Goal: Task Accomplishment & Management: Use online tool/utility

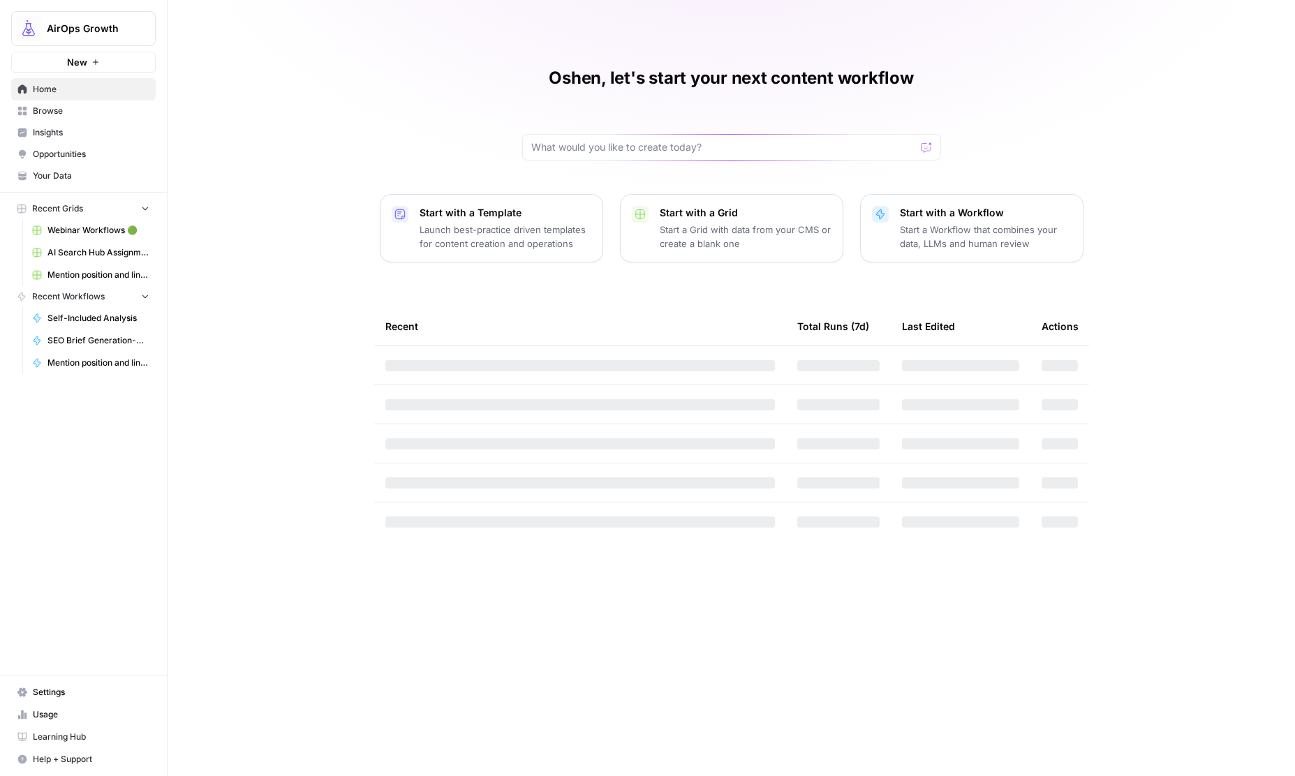
click at [92, 34] on span "AirOps Growth" at bounding box center [89, 29] width 84 height 14
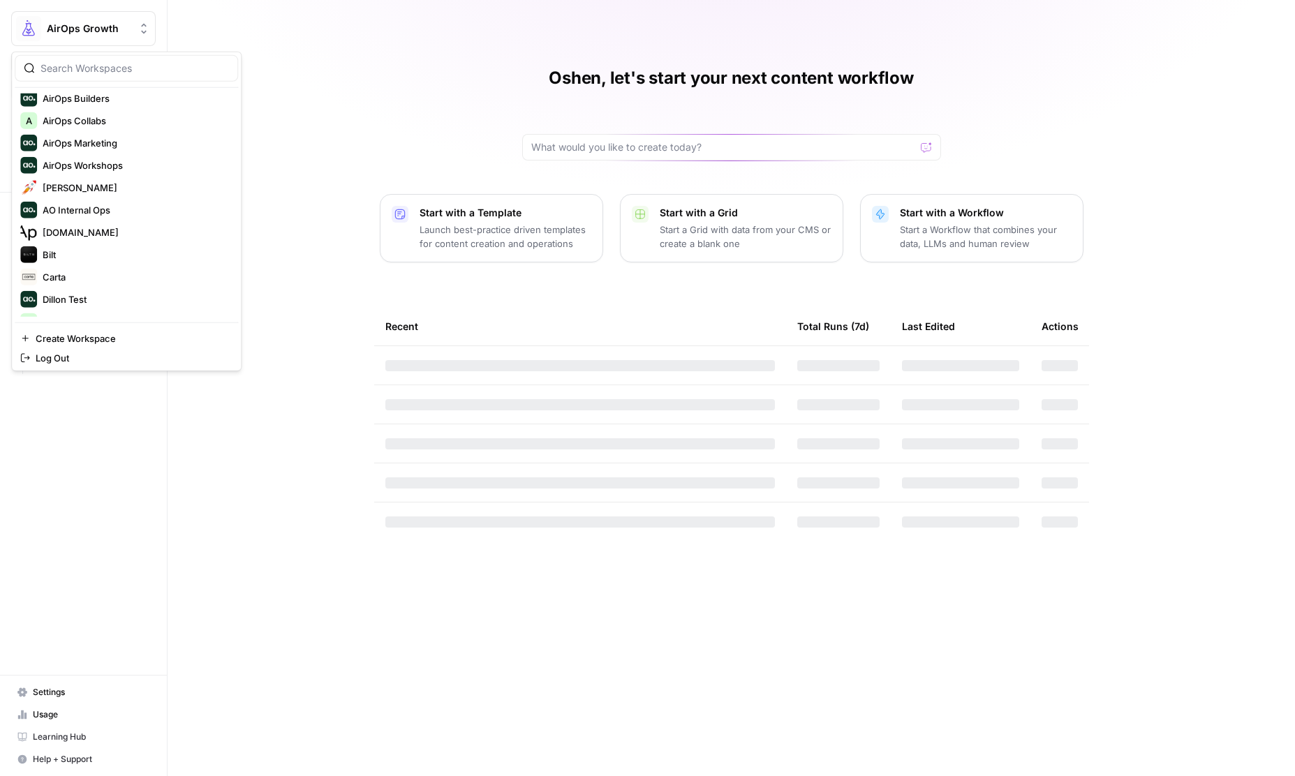
scroll to position [292, 0]
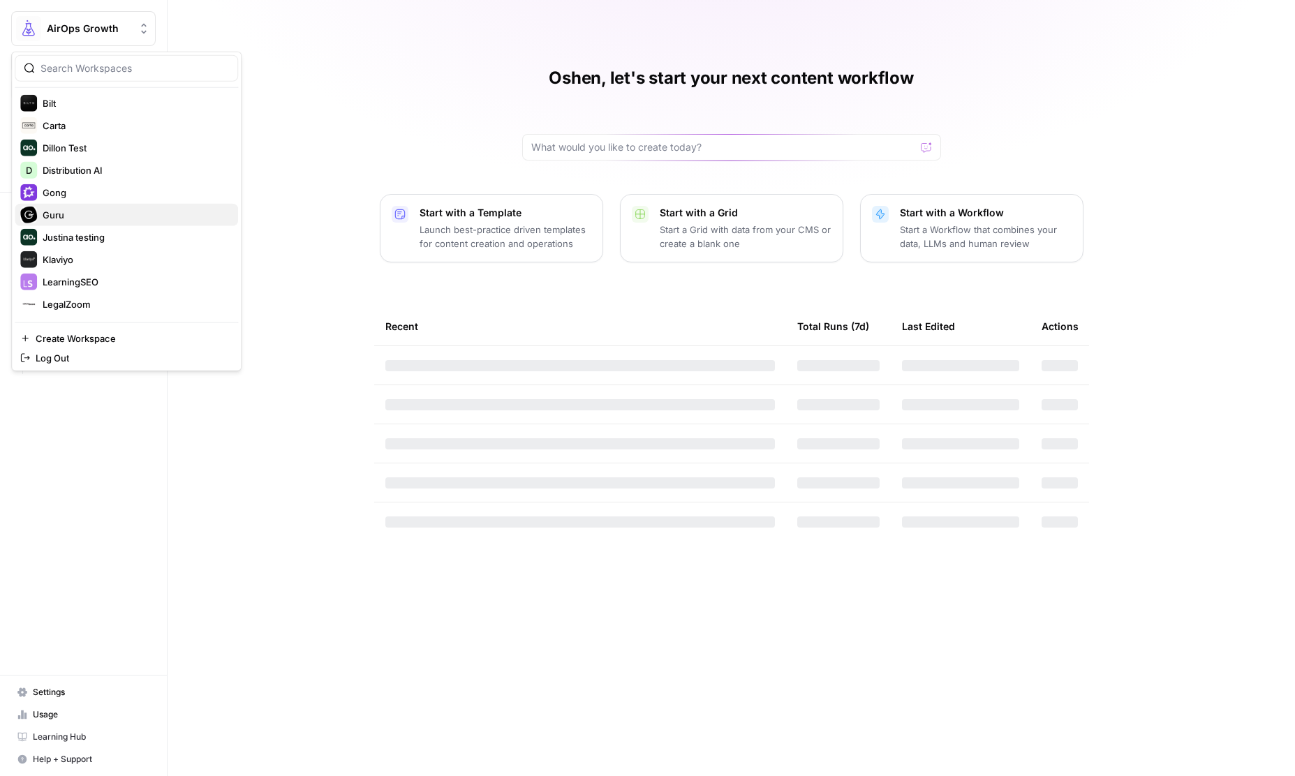
click at [73, 208] on span "Guru" at bounding box center [135, 215] width 184 height 14
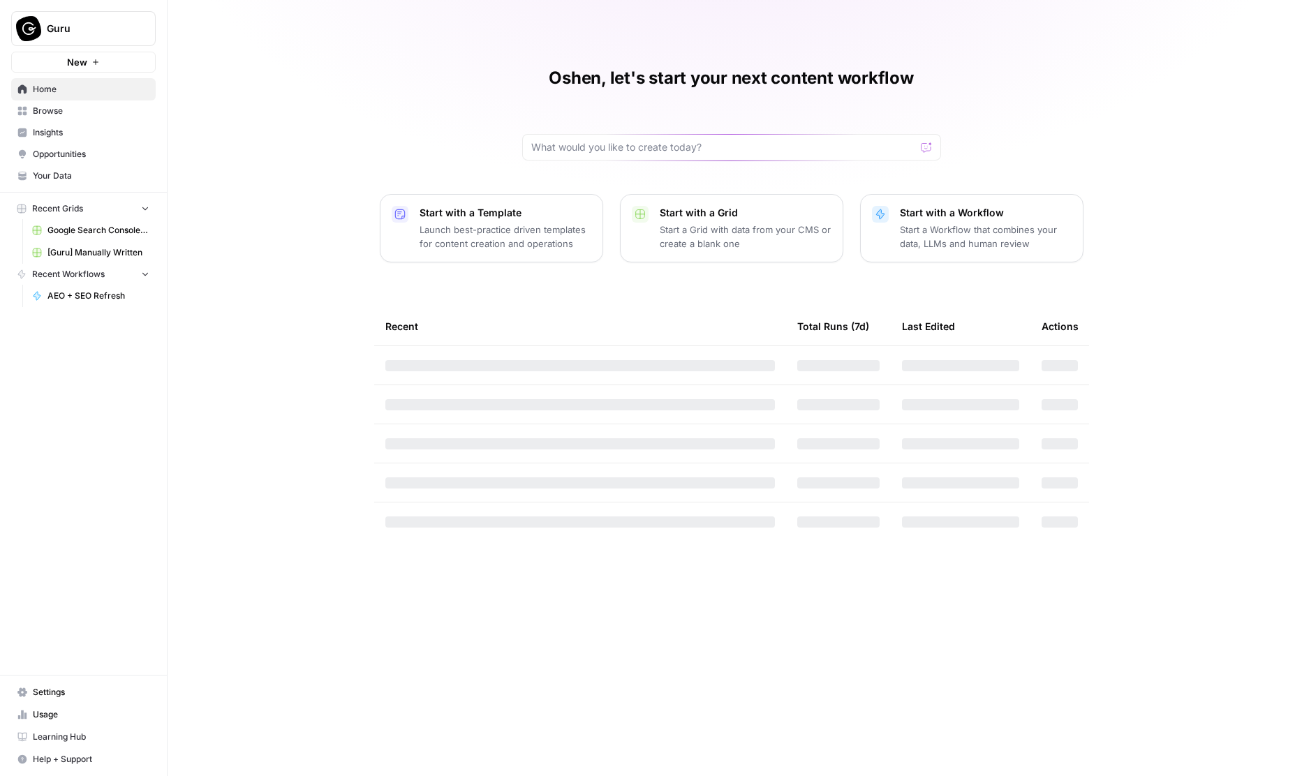
click at [82, 234] on span "Google Search Console - [URL][DOMAIN_NAME]" at bounding box center [98, 230] width 102 height 13
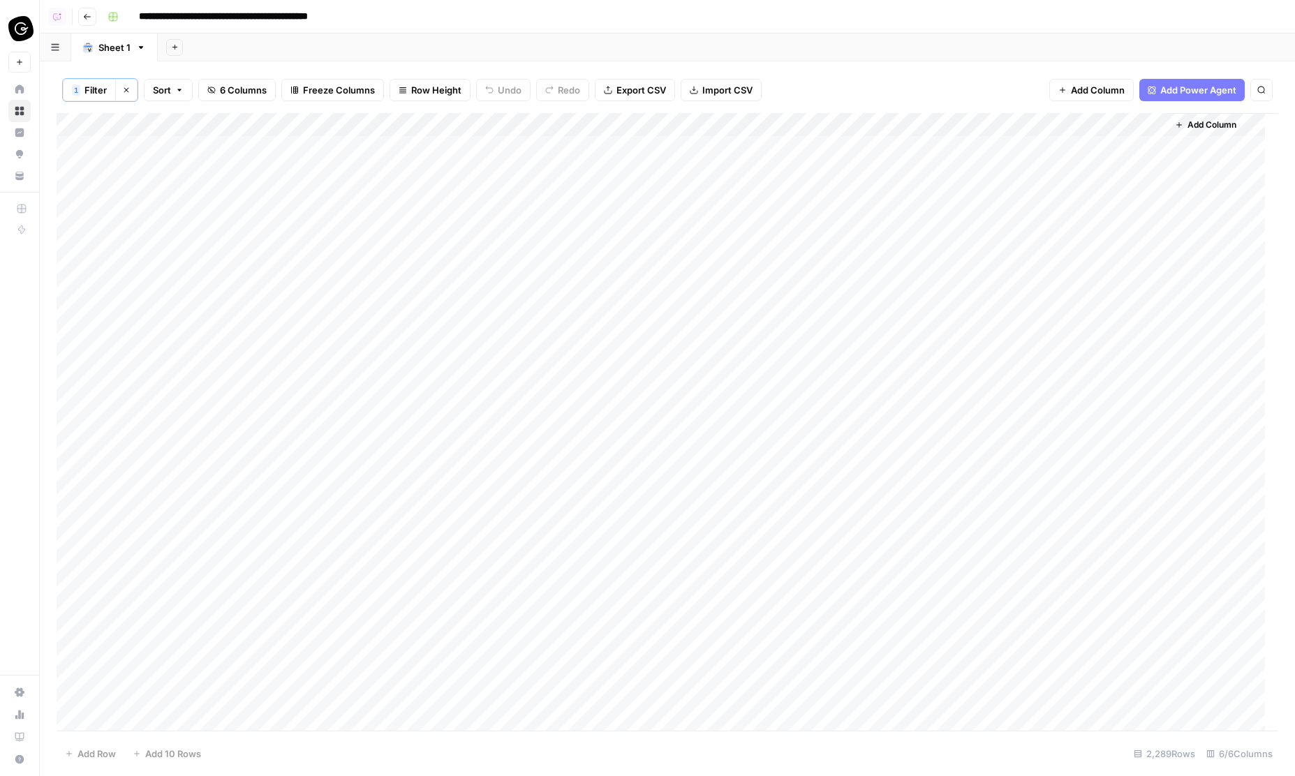
click at [1179, 126] on icon "button" at bounding box center [1179, 125] width 8 height 8
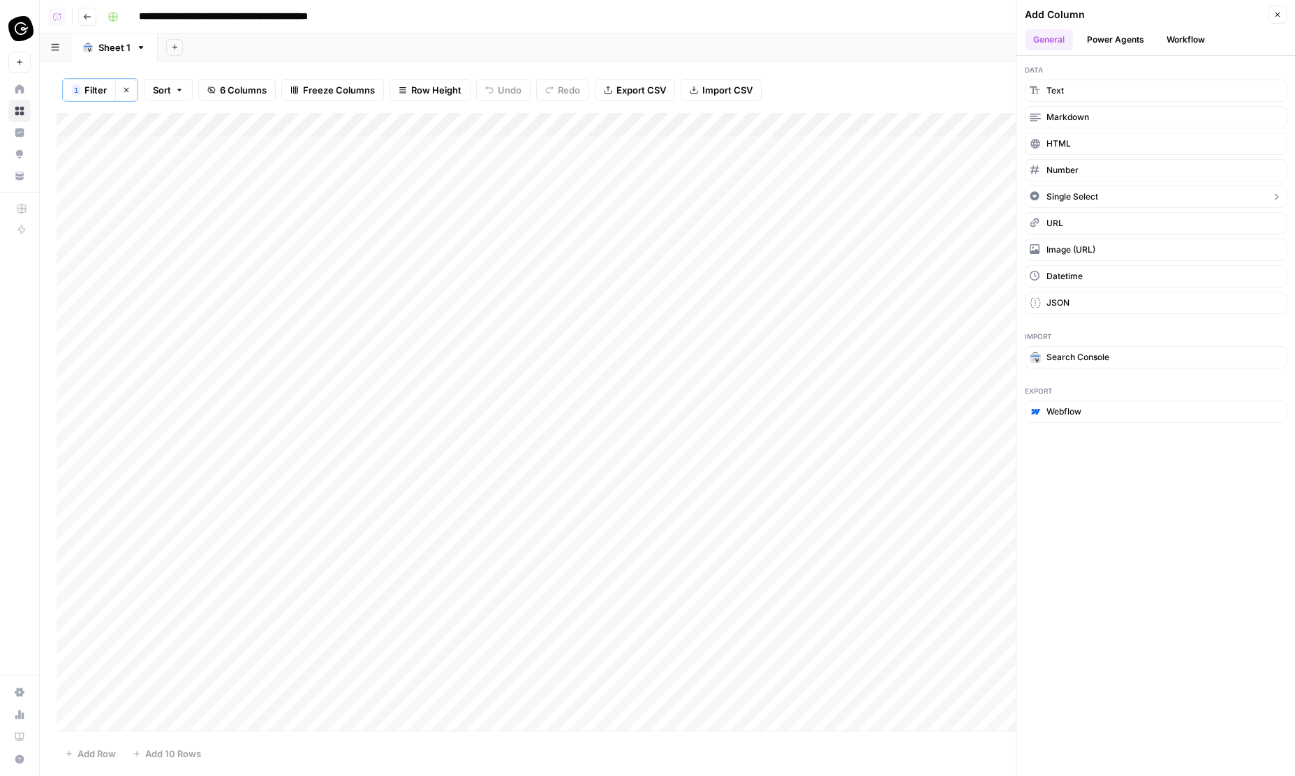
click at [1085, 193] on span "Single Select" at bounding box center [1073, 197] width 52 height 13
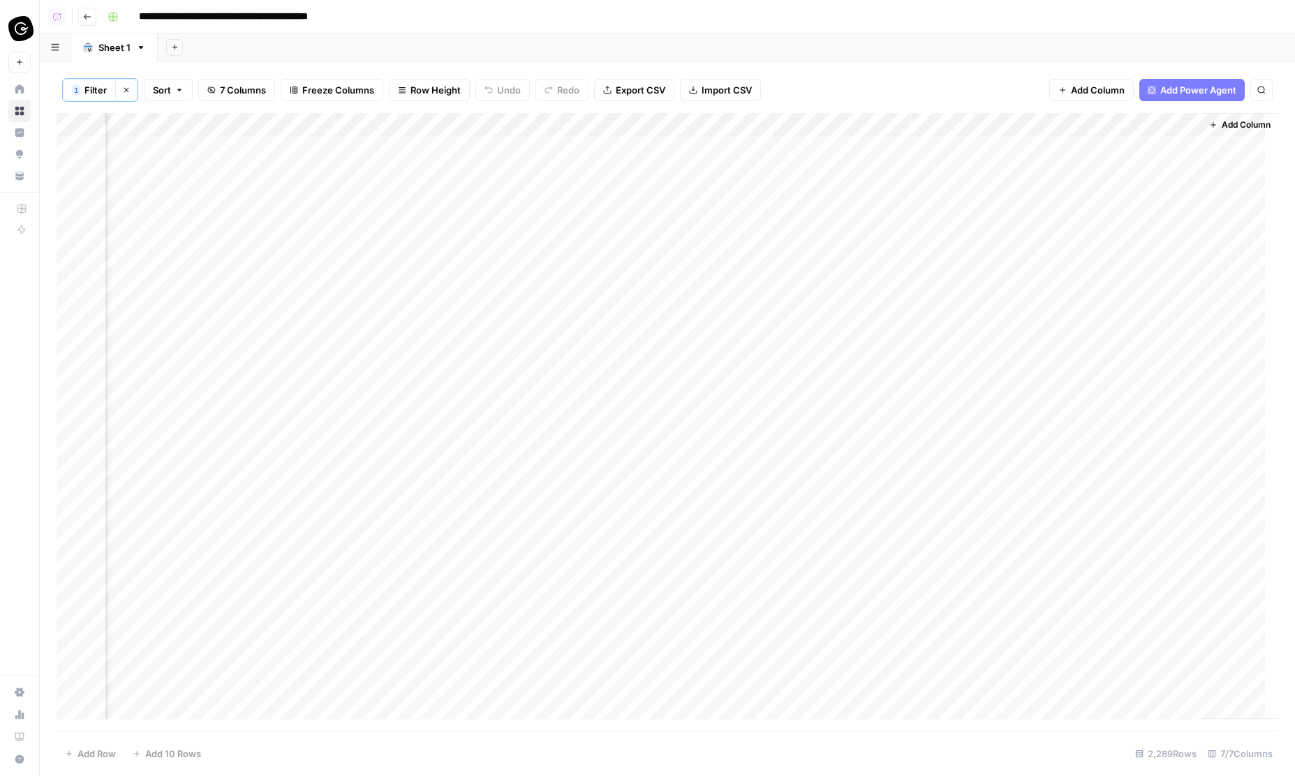
click at [1105, 121] on div "Add Column" at bounding box center [668, 422] width 1222 height 619
click at [1090, 156] on input "New Column" at bounding box center [1160, 158] width 170 height 14
type input "Aligned w ICP"
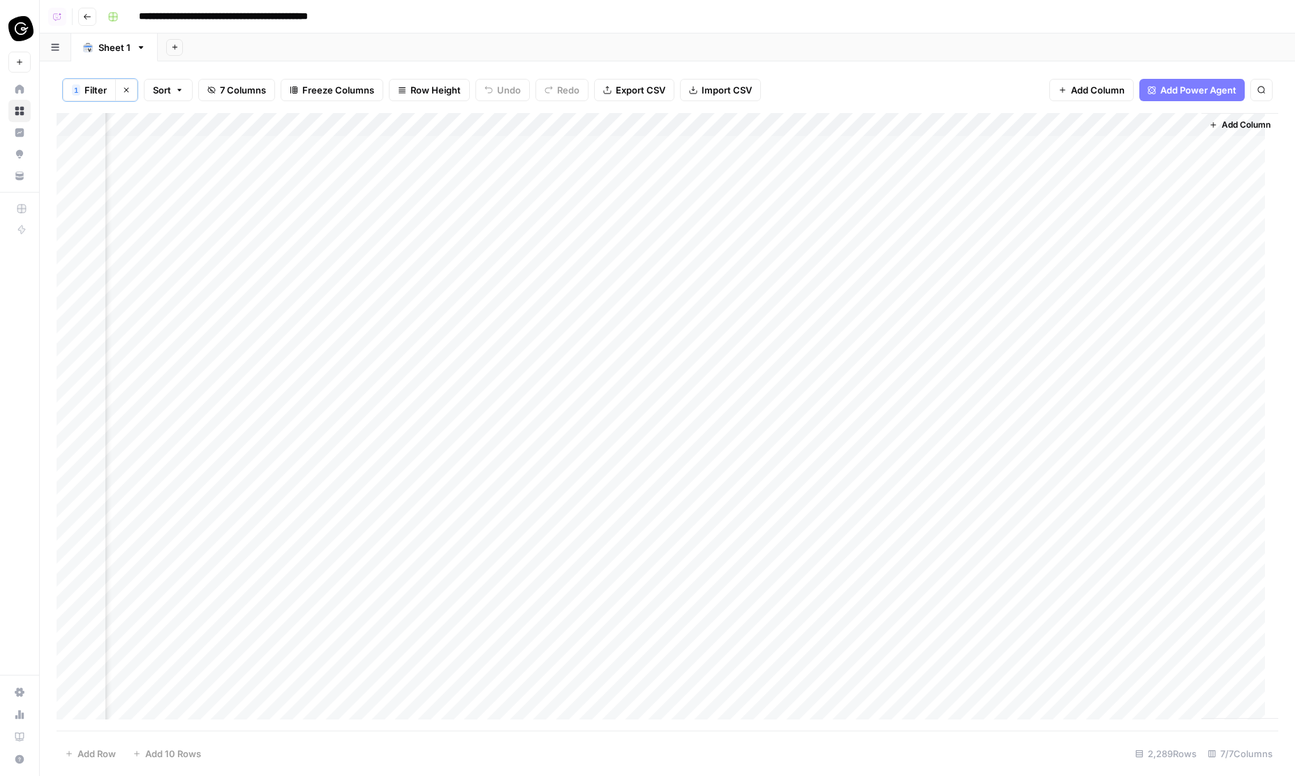
click at [1121, 125] on div "Add Column" at bounding box center [668, 422] width 1222 height 619
click at [1131, 205] on input "Add Option" at bounding box center [1174, 207] width 142 height 14
type input "A"
type input "Alignment a Stretch"
click at [989, 84] on div "1 Filter Clear filters Sort 7 Columns Freeze Columns Row Height Undo Redo Expor…" at bounding box center [668, 90] width 1222 height 46
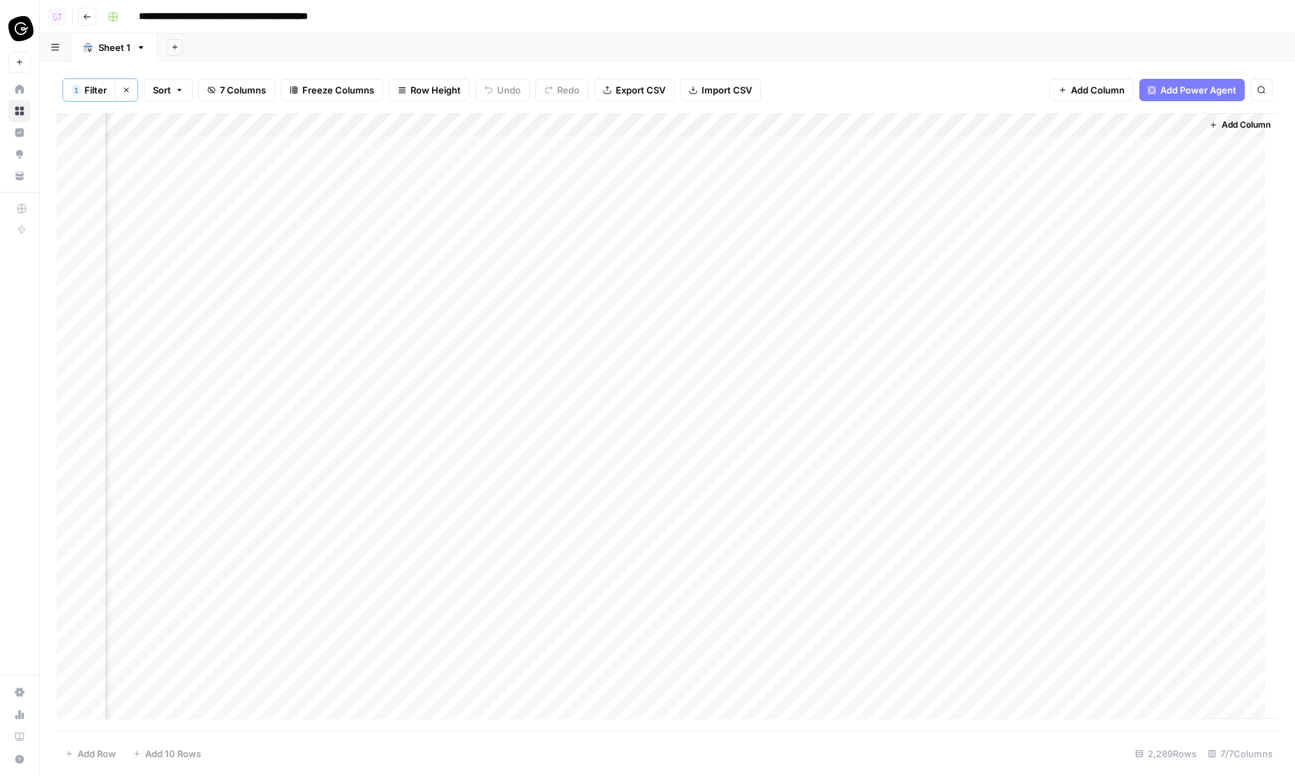
click at [1222, 127] on span "Add Column" at bounding box center [1246, 125] width 49 height 13
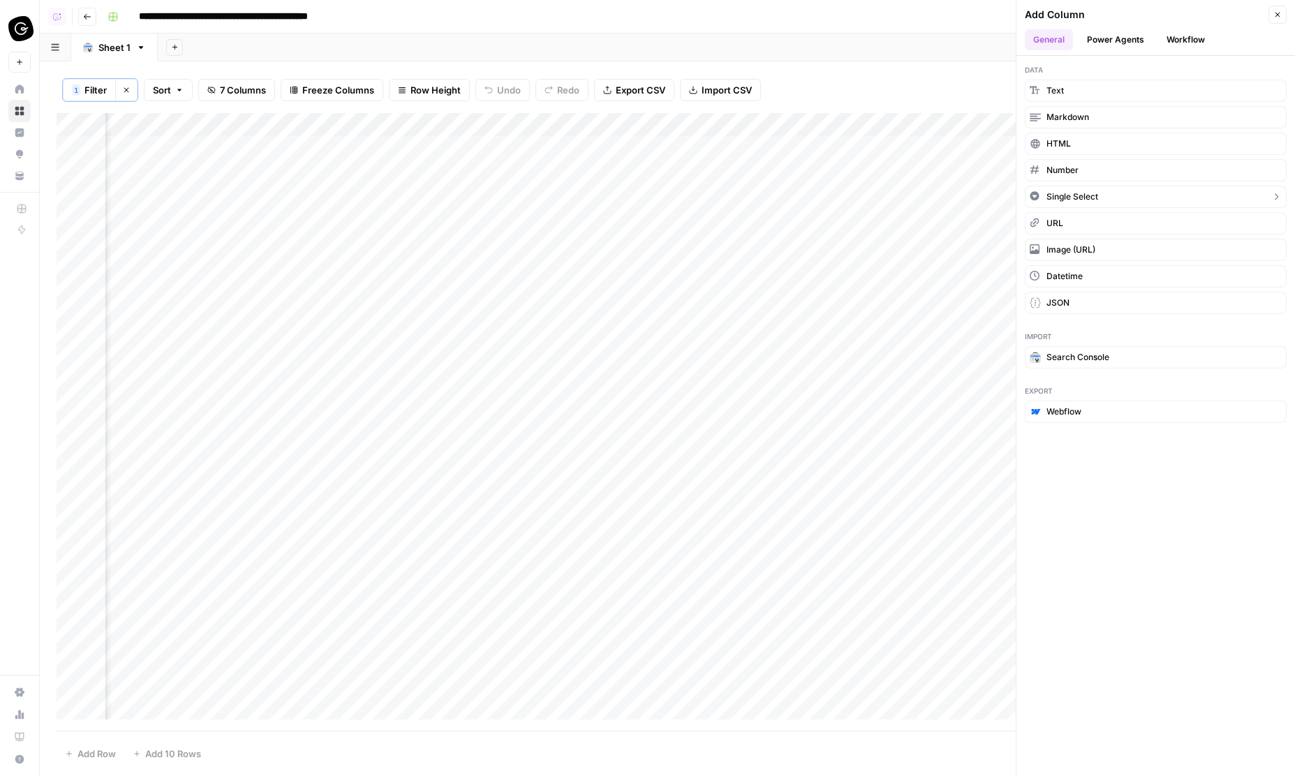
click at [1078, 192] on span "Single Select" at bounding box center [1073, 197] width 52 height 13
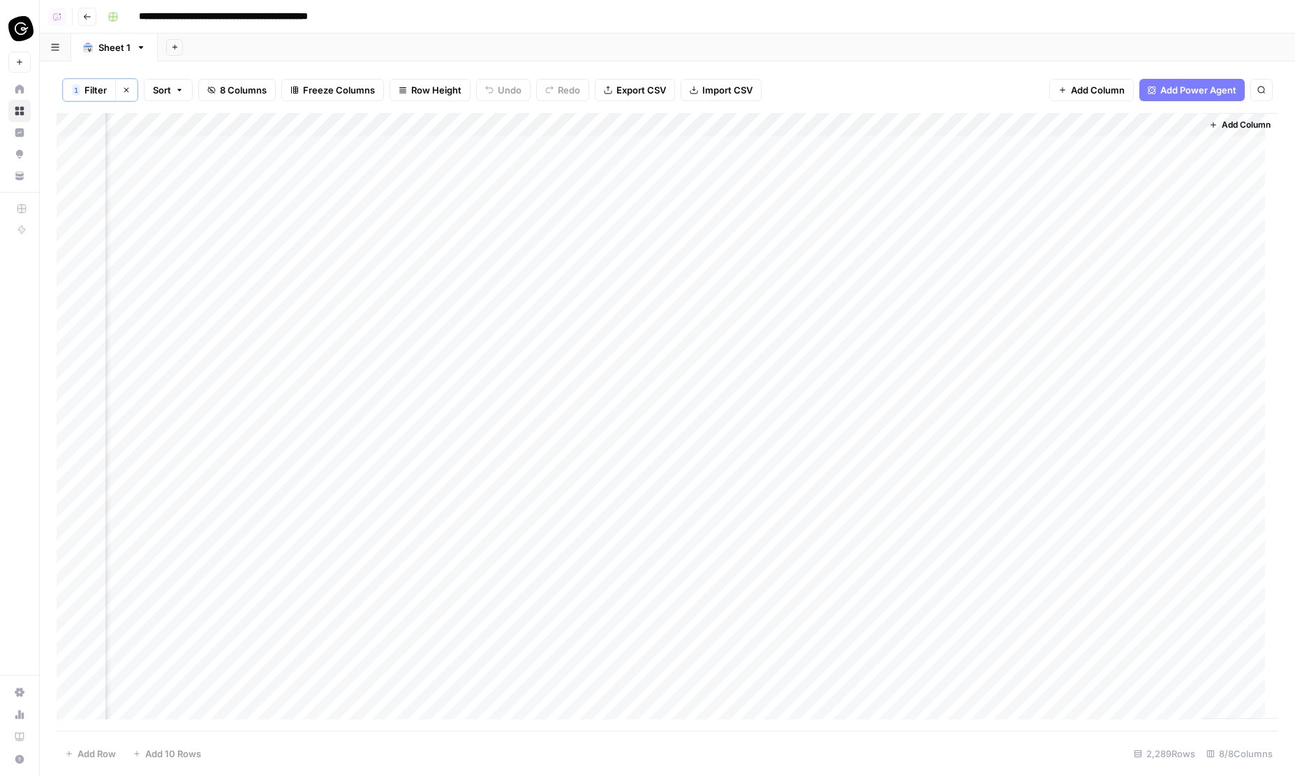
scroll to position [0, 230]
click at [1112, 126] on div "Add Column" at bounding box center [668, 422] width 1222 height 619
click at [1105, 158] on input "New Column" at bounding box center [1160, 158] width 170 height 14
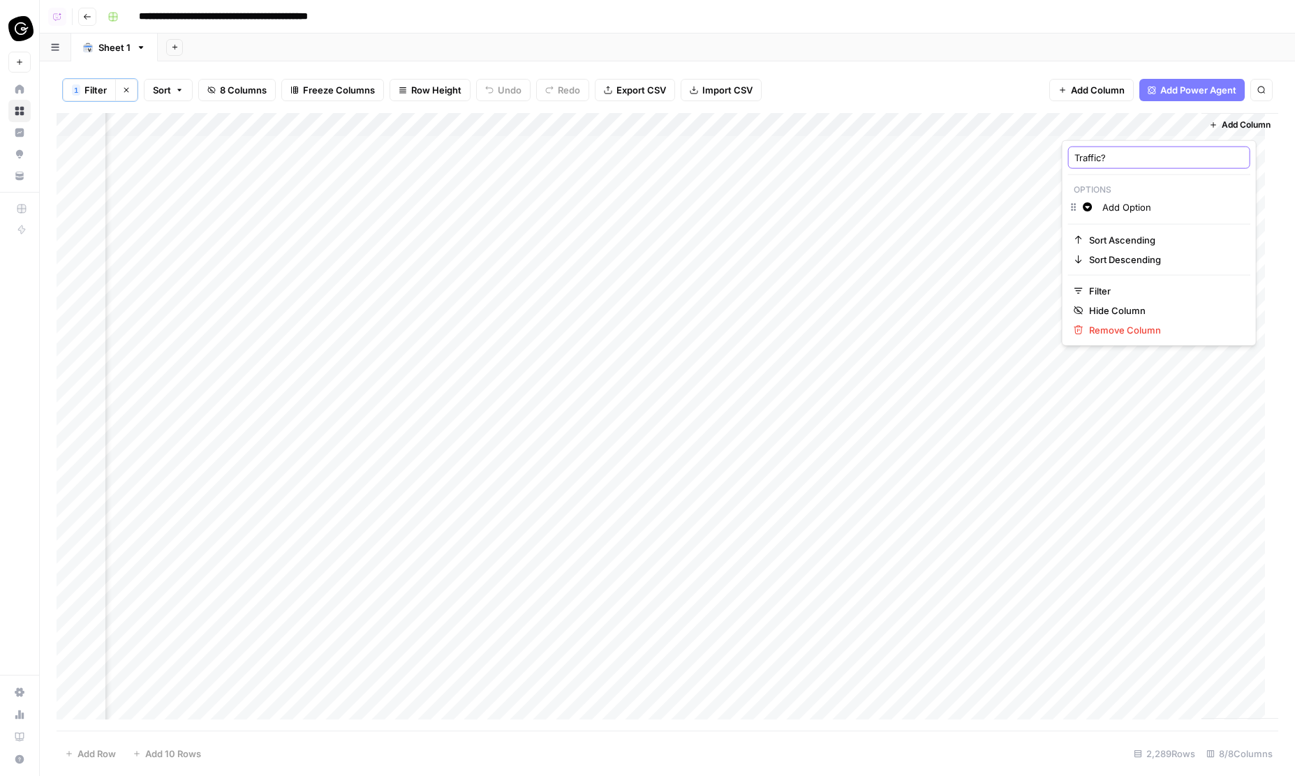
click at [1117, 155] on input "Traffic?" at bounding box center [1160, 158] width 170 height 14
type input "Current Traffic"
click at [1126, 201] on div "Add Column" at bounding box center [668, 422] width 1222 height 619
click at [1132, 119] on div "Add Column" at bounding box center [668, 422] width 1222 height 619
click at [1096, 189] on p "Options" at bounding box center [1159, 190] width 182 height 18
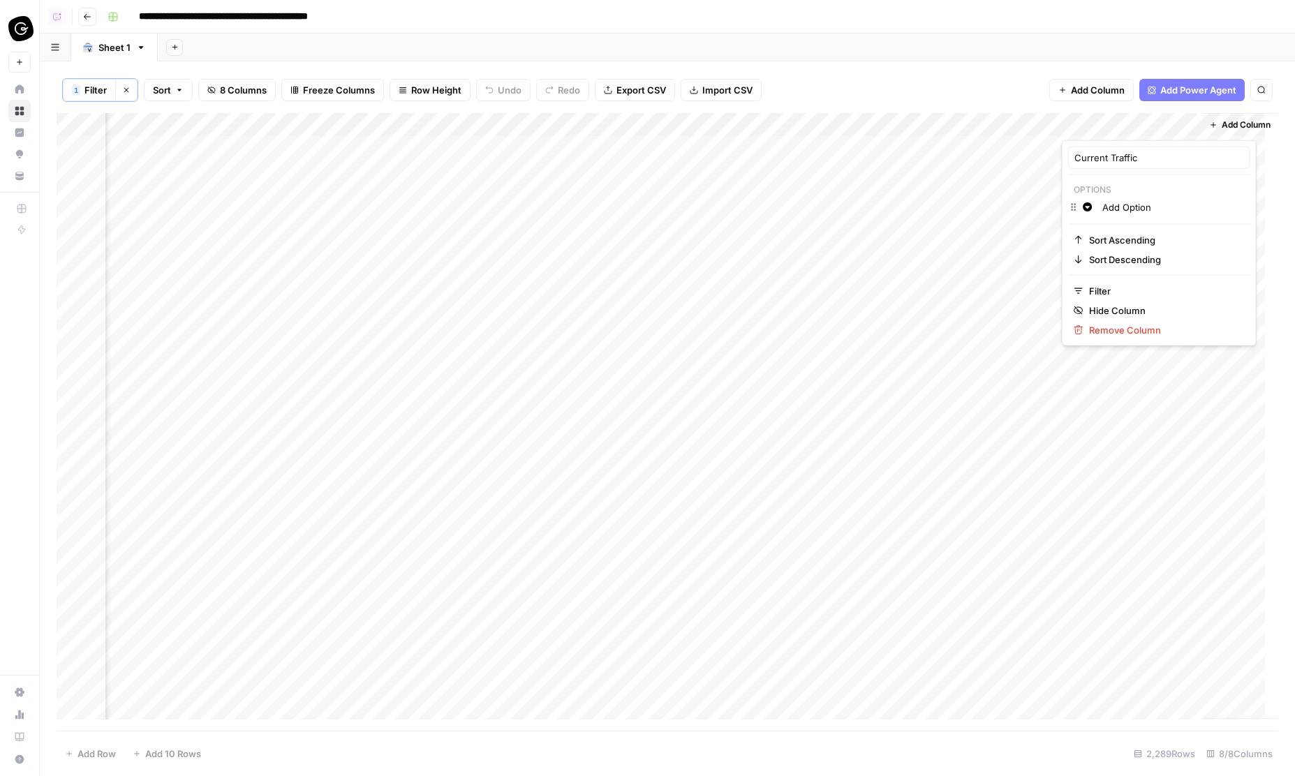
click at [1132, 209] on input "Add Option" at bounding box center [1174, 207] width 142 height 14
type input "Dead"
click at [1007, 94] on div "1 Filter Clear filters Sort 8 Columns Freeze Columns Row Height Undo Redo Expor…" at bounding box center [668, 90] width 1222 height 46
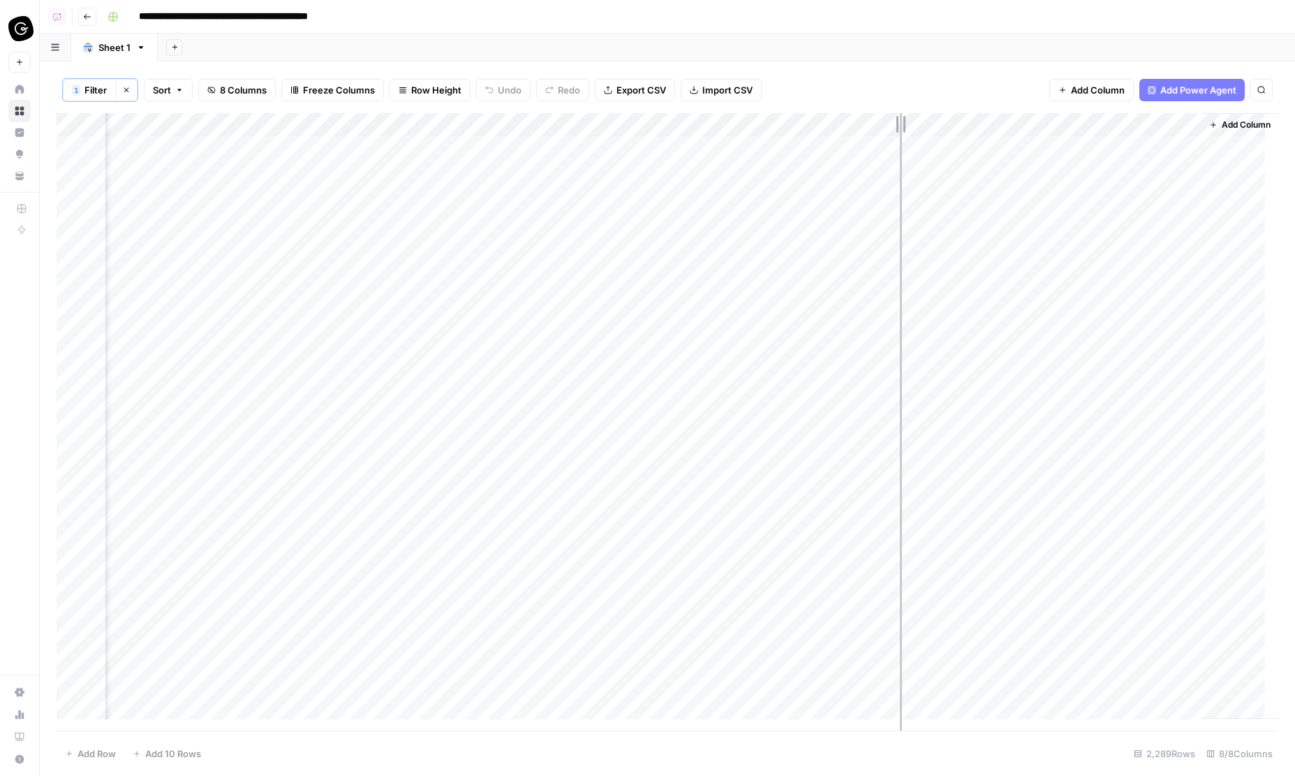
drag, startPoint x: 937, startPoint y: 122, endPoint x: 900, endPoint y: 123, distance: 37.0
click at [900, 123] on div "Add Column" at bounding box center [668, 422] width 1222 height 619
drag, startPoint x: 845, startPoint y: 121, endPoint x: 788, endPoint y: 121, distance: 56.6
click at [814, 122] on div "Add Column" at bounding box center [668, 422] width 1222 height 619
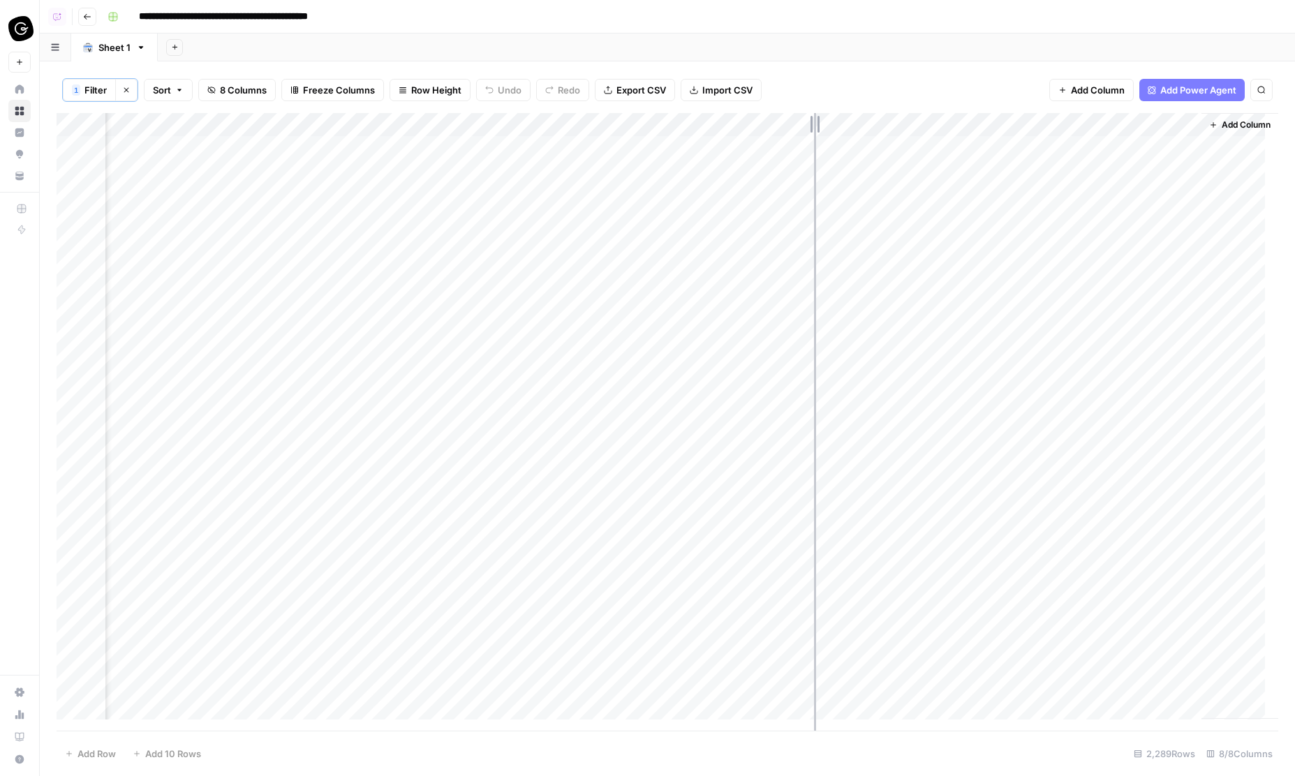
scroll to position [0, 164]
drag, startPoint x: 753, startPoint y: 122, endPoint x: 709, endPoint y: 123, distance: 43.3
click at [709, 123] on div "Add Column" at bounding box center [668, 422] width 1222 height 619
drag, startPoint x: 682, startPoint y: 125, endPoint x: 634, endPoint y: 126, distance: 47.5
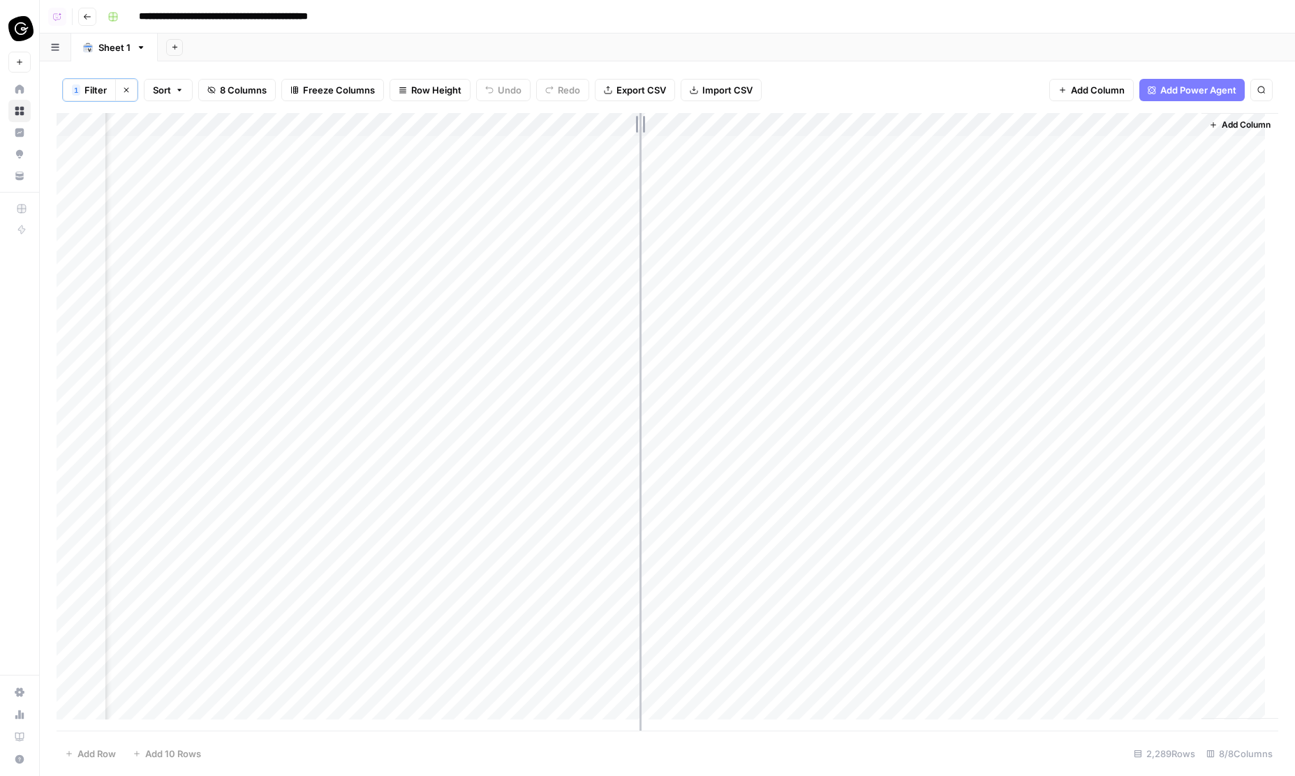
click at [640, 126] on div "Add Column" at bounding box center [668, 422] width 1222 height 619
drag, startPoint x: 1186, startPoint y: 120, endPoint x: 1036, endPoint y: 122, distance: 149.4
click at [1040, 120] on div "Add Column" at bounding box center [668, 422] width 1222 height 619
click at [1052, 148] on div "Add Column" at bounding box center [668, 422] width 1222 height 619
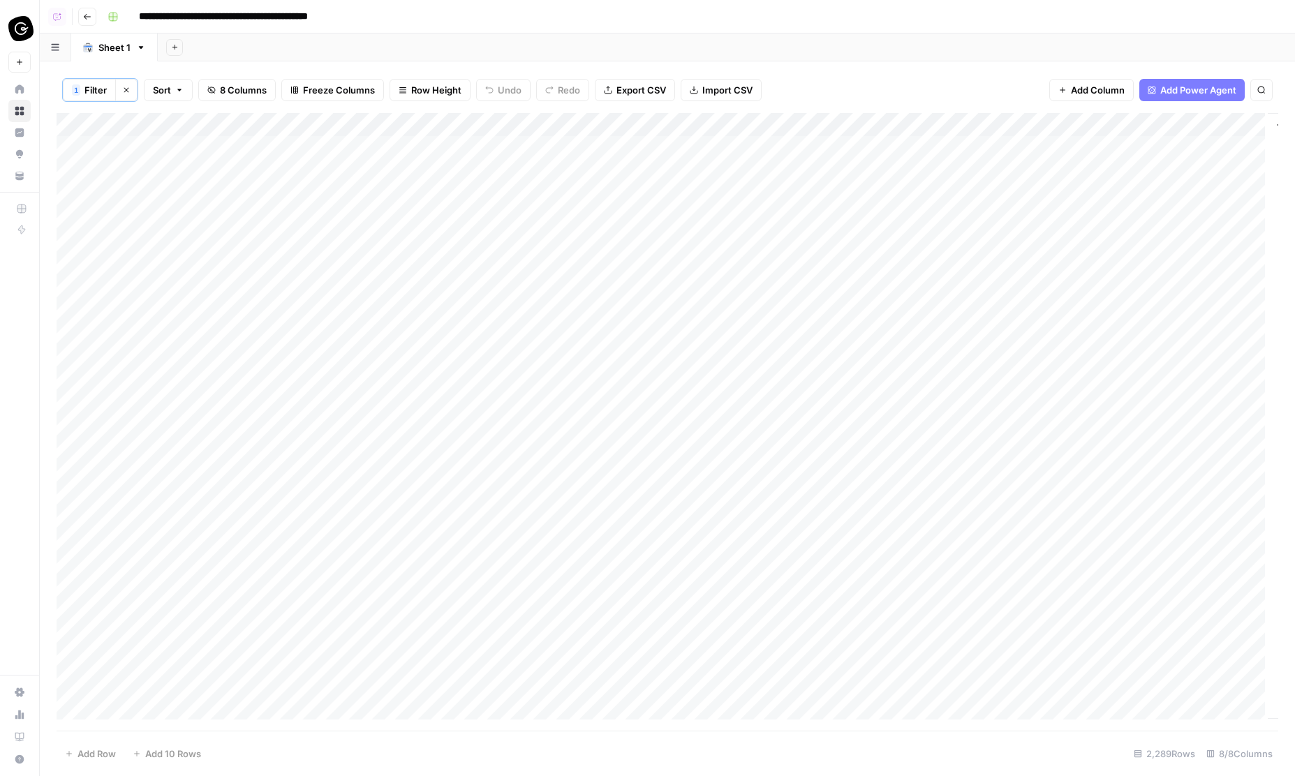
click at [1043, 149] on div "Add Column" at bounding box center [668, 422] width 1222 height 619
click at [1059, 196] on button "High" at bounding box center [1053, 200] width 31 height 17
click at [1100, 124] on div "Add Column" at bounding box center [668, 422] width 1222 height 619
click at [1045, 207] on icon "button" at bounding box center [1042, 207] width 9 height 9
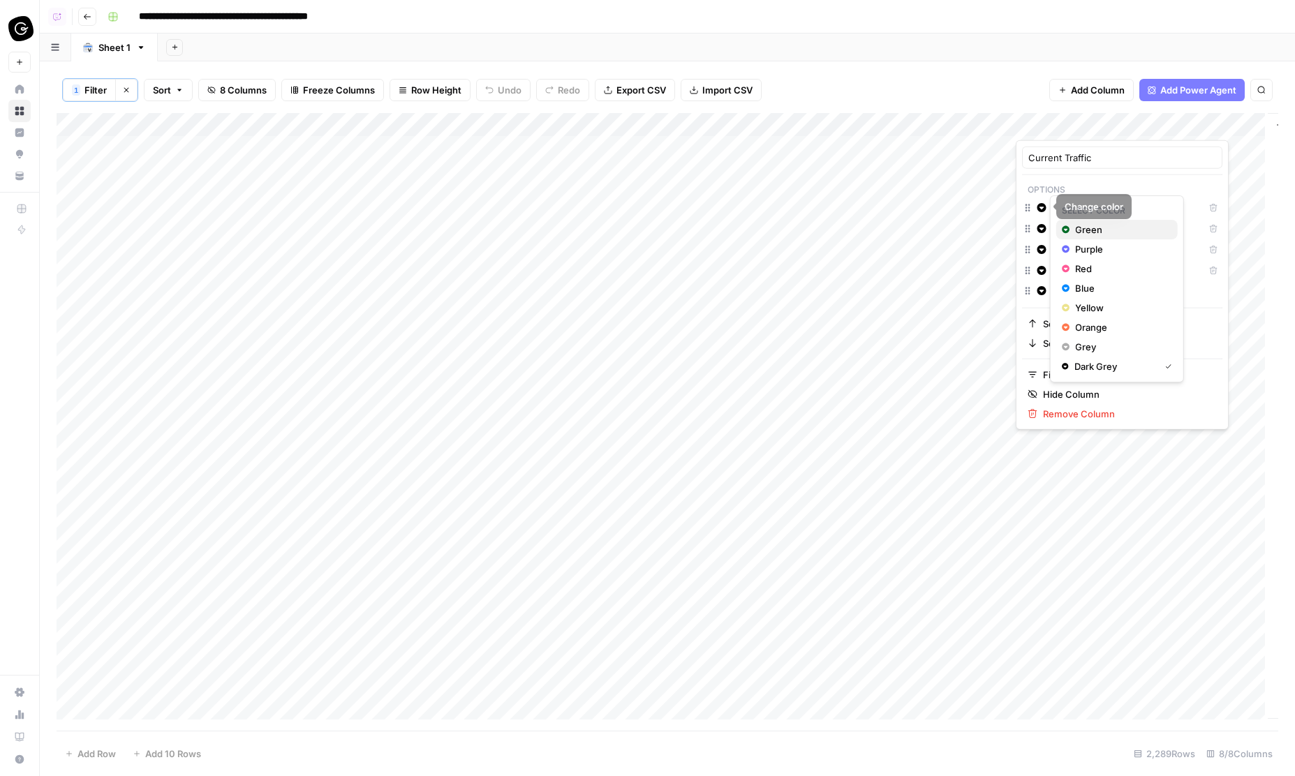
click at [1070, 226] on div "Green" at bounding box center [1117, 230] width 110 height 14
click at [1085, 270] on span "Purple" at bounding box center [1120, 270] width 91 height 14
click at [1040, 249] on icon "button" at bounding box center [1042, 250] width 10 height 10
click at [1101, 353] on span "Yellow" at bounding box center [1120, 350] width 91 height 14
click at [1045, 268] on icon "button" at bounding box center [1042, 270] width 9 height 9
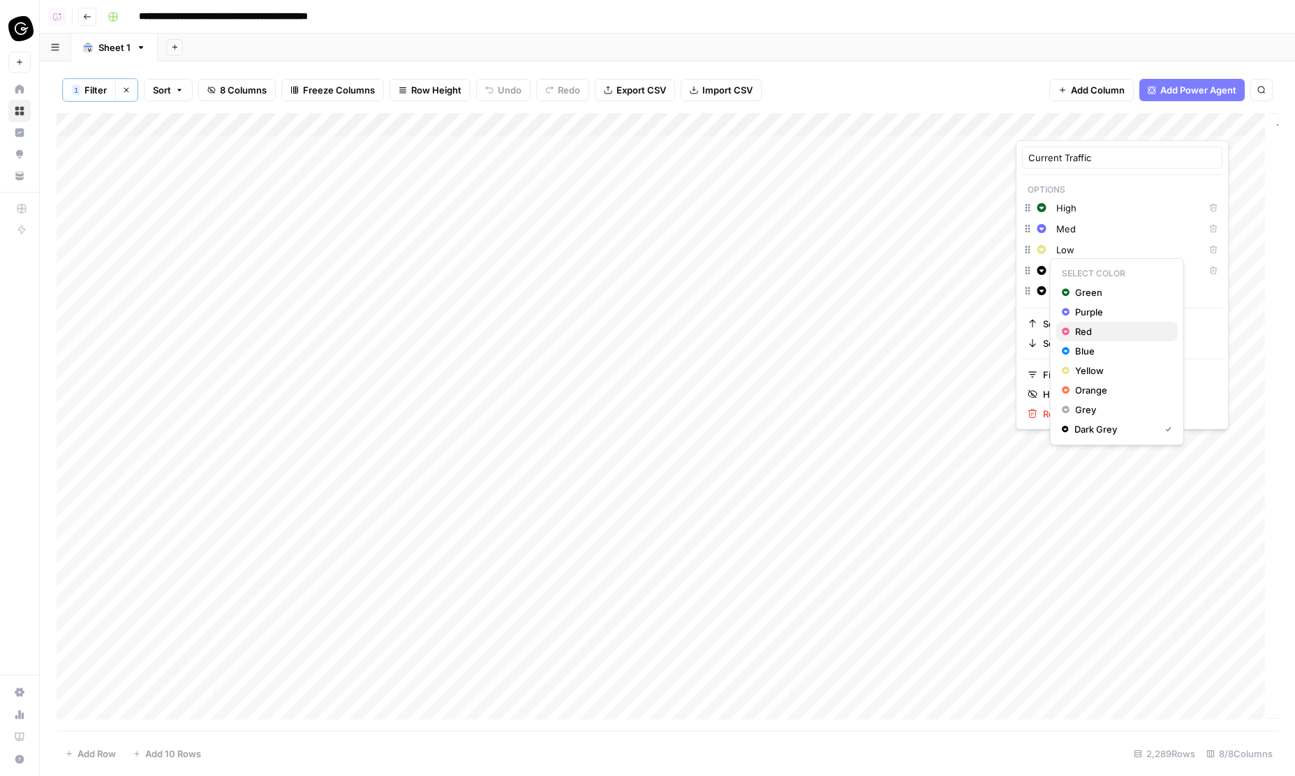
click at [1089, 335] on span "Red" at bounding box center [1120, 332] width 91 height 14
click at [982, 87] on div "1 Filter Clear filters Sort 8 Columns Freeze Columns Row Height Undo Redo Expor…" at bounding box center [668, 90] width 1222 height 46
click at [1084, 147] on div "Add Column" at bounding box center [668, 422] width 1222 height 619
drag, startPoint x: 1142, startPoint y: 156, endPoint x: 1119, endPoint y: 318, distance: 164.3
click at [1119, 318] on div "Add Column" at bounding box center [668, 422] width 1222 height 619
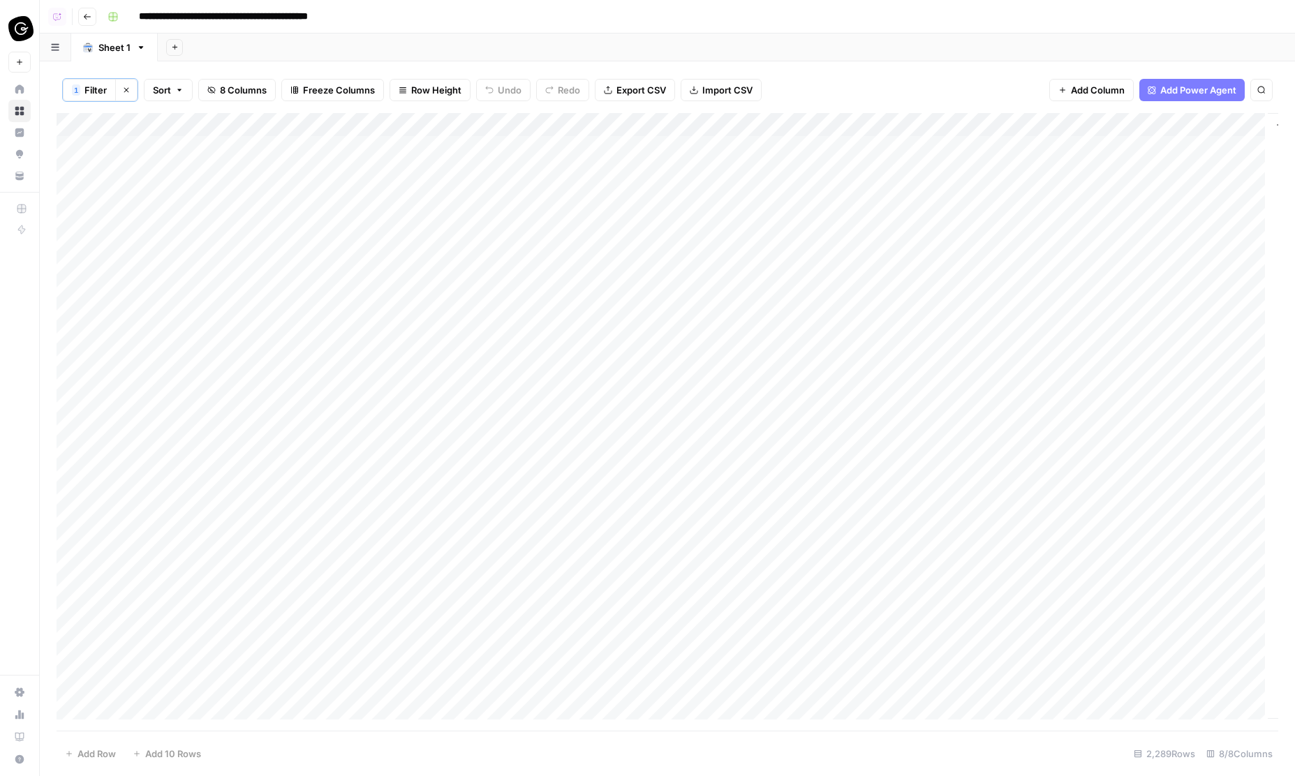
click at [1081, 342] on div "Add Column" at bounding box center [668, 422] width 1222 height 619
click at [1060, 342] on div "Add Column" at bounding box center [668, 422] width 1222 height 619
drag, startPoint x: 1059, startPoint y: 419, endPoint x: 1065, endPoint y: 414, distance: 8.0
click at [1059, 419] on button "Med" at bounding box center [1053, 415] width 31 height 17
click at [1072, 334] on div "Add Column" at bounding box center [668, 422] width 1222 height 619
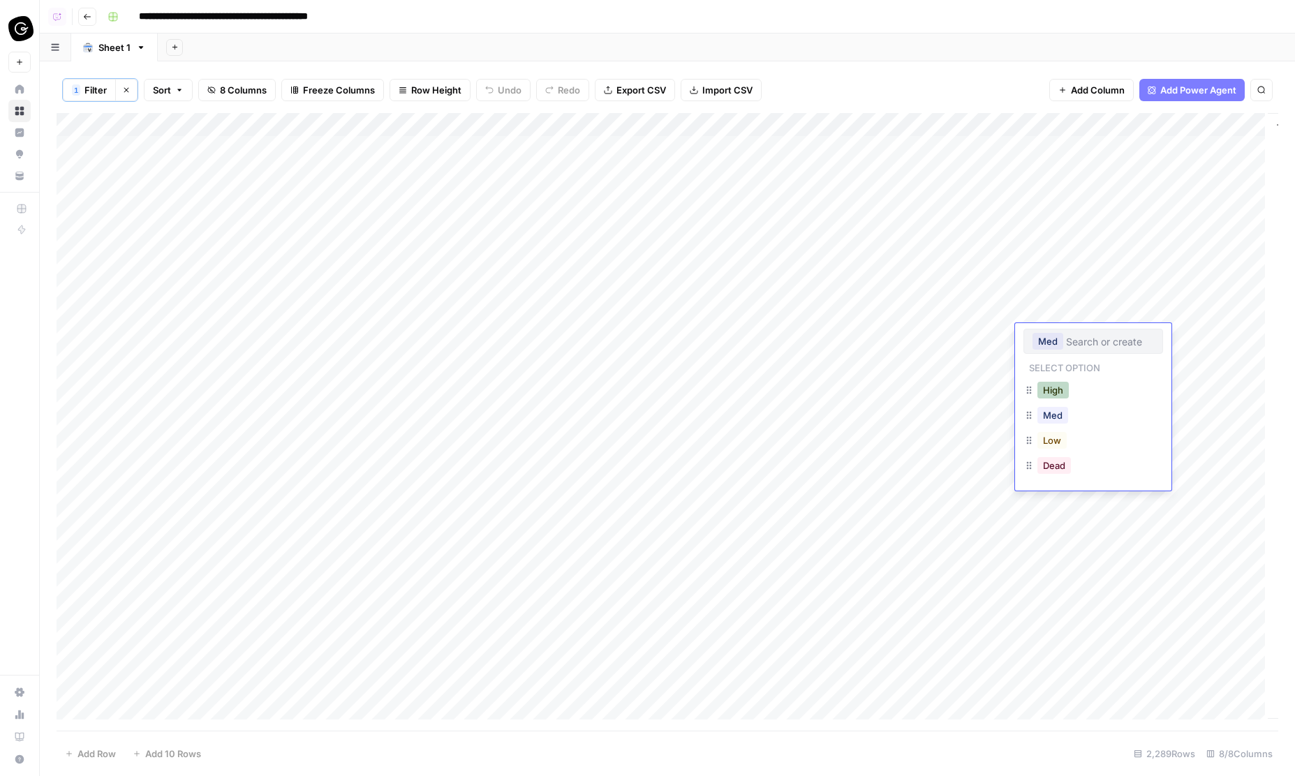
click at [1049, 389] on button "High" at bounding box center [1053, 390] width 31 height 17
click at [1083, 366] on div "Add Column" at bounding box center [668, 422] width 1222 height 619
click at [1110, 335] on div "Add Column" at bounding box center [668, 422] width 1222 height 619
drag, startPoint x: 1139, startPoint y: 344, endPoint x: 1133, endPoint y: 385, distance: 40.9
click at [1135, 383] on div "Add Column" at bounding box center [668, 422] width 1222 height 619
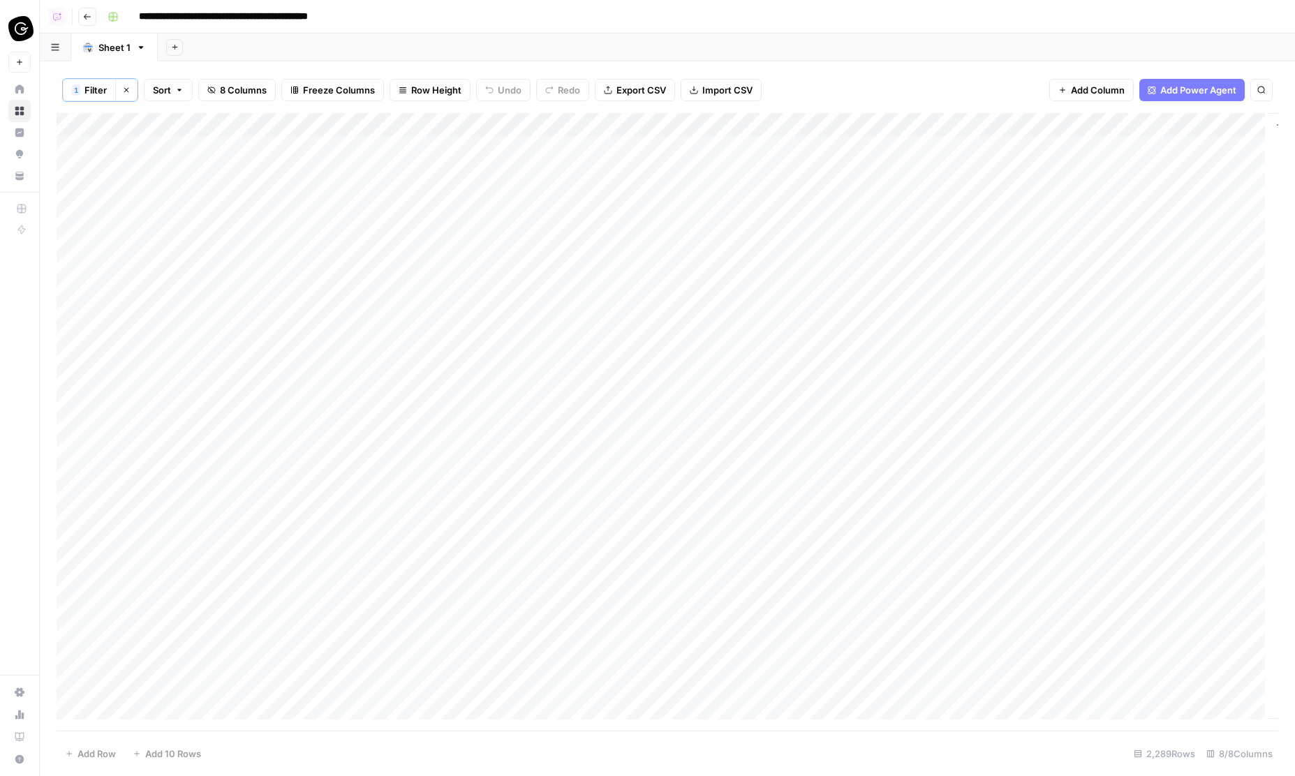
click at [1109, 410] on div "Add Column" at bounding box center [668, 422] width 1222 height 619
click at [1092, 411] on div "Add Column" at bounding box center [668, 422] width 1222 height 619
drag, startPoint x: 1057, startPoint y: 488, endPoint x: 1126, endPoint y: 465, distance: 72.9
click at [1057, 487] on button "Med" at bounding box center [1053, 486] width 31 height 17
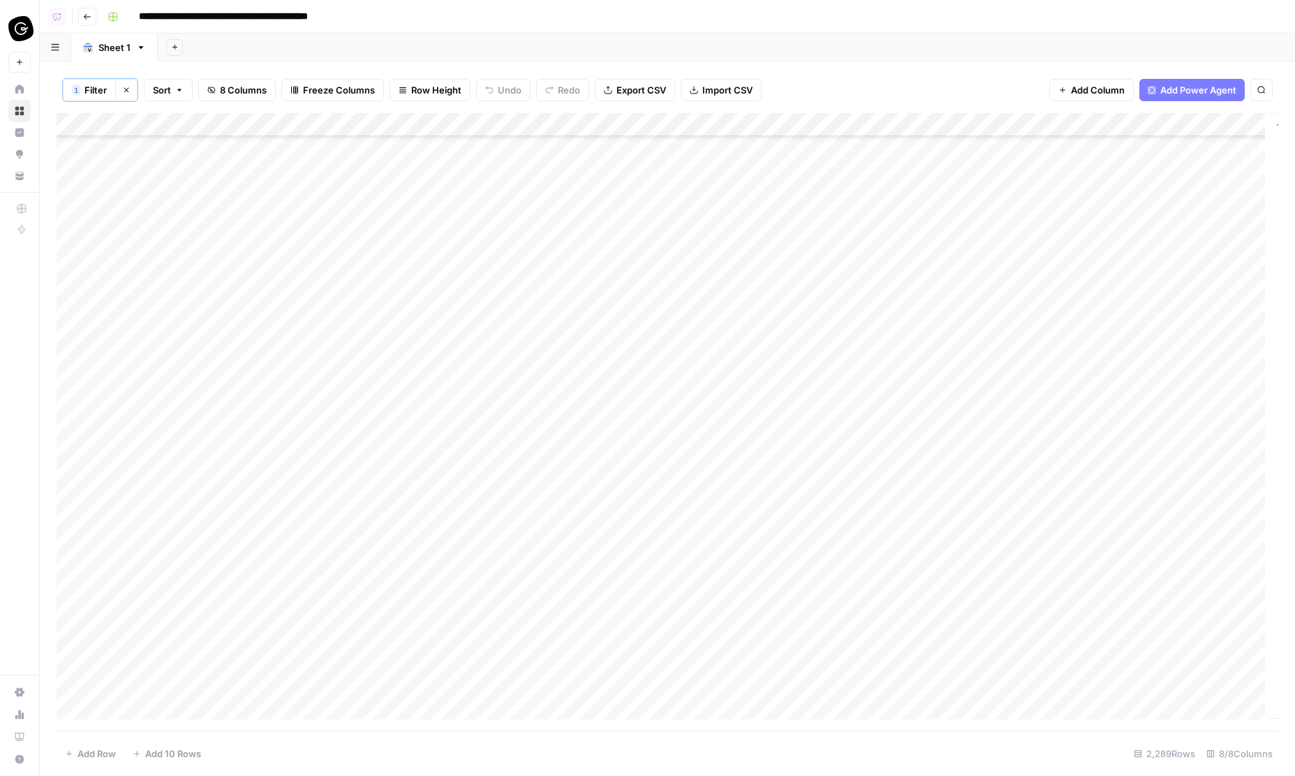
drag, startPoint x: 1142, startPoint y: 330, endPoint x: 1080, endPoint y: 542, distance: 220.7
click at [1080, 542] on div "Add Column" at bounding box center [668, 422] width 1222 height 619
click at [221, 123] on div "Add Column" at bounding box center [668, 422] width 1222 height 619
click at [255, 190] on span "All Rows" at bounding box center [282, 193] width 88 height 14
click at [244, 18] on input "**********" at bounding box center [262, 17] width 259 height 22
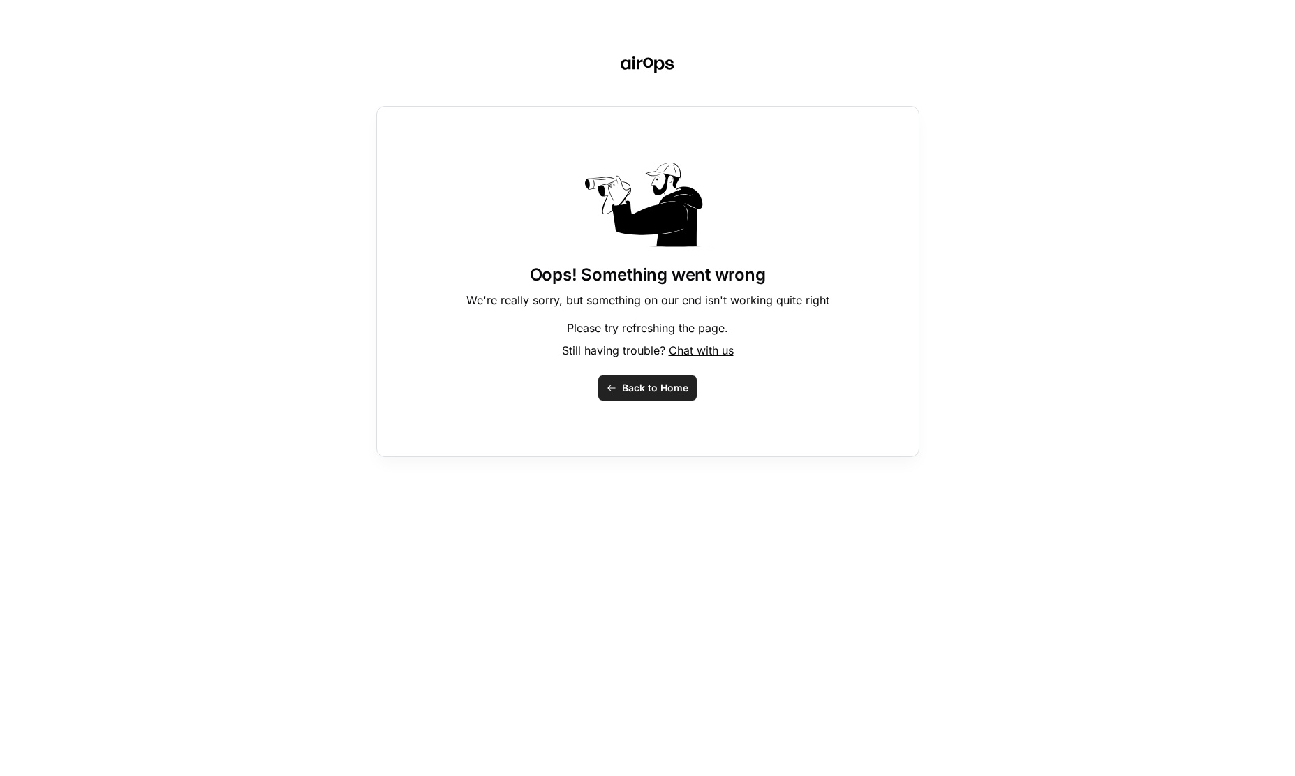
click at [621, 393] on button "Back to Home" at bounding box center [647, 388] width 98 height 25
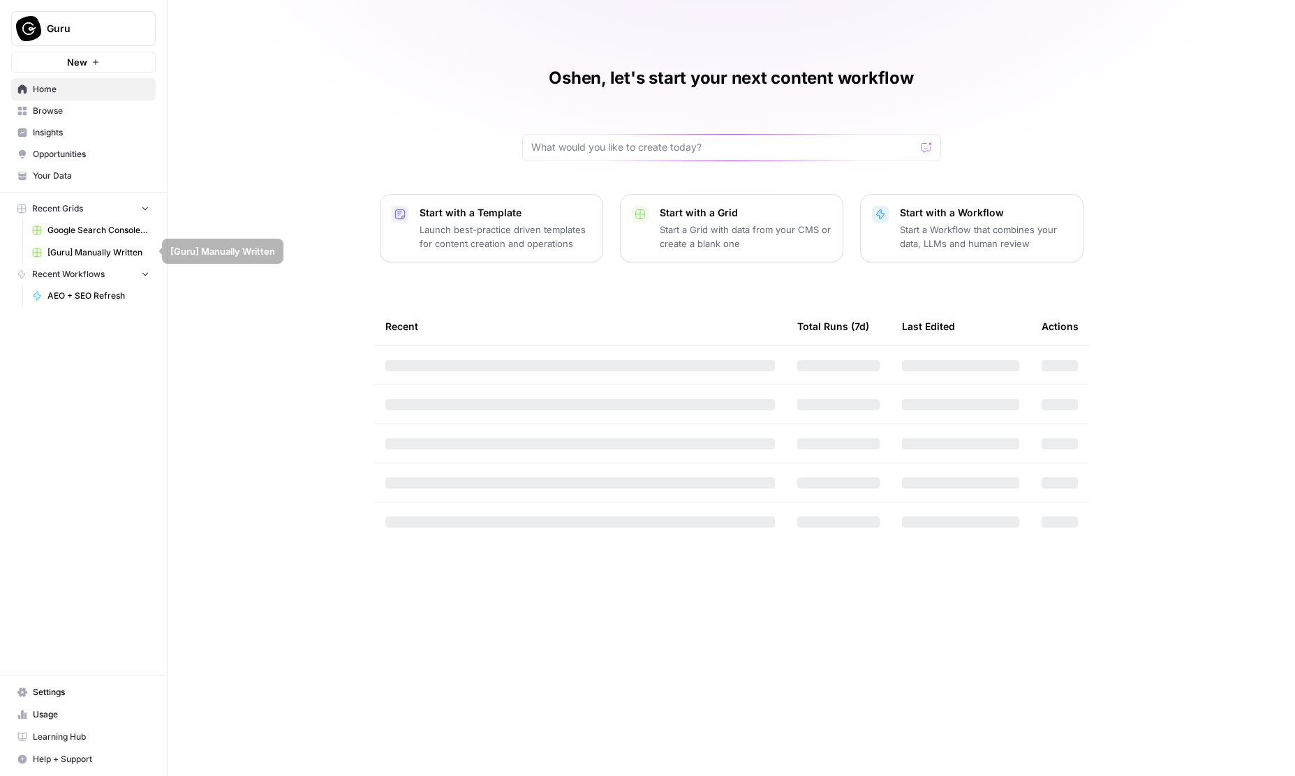
click at [96, 230] on span "Google Search Console - [URL][DOMAIN_NAME]" at bounding box center [98, 230] width 102 height 13
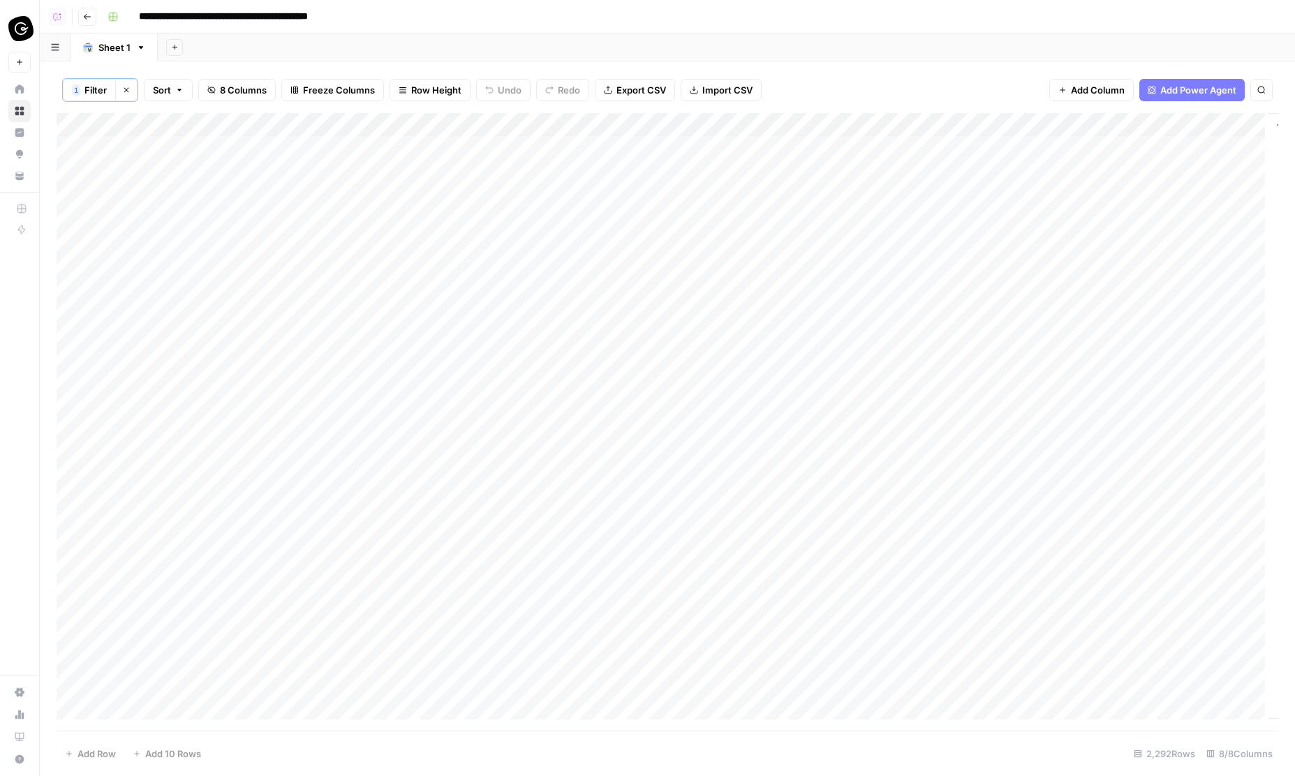
click at [670, 51] on div "Add Sheet" at bounding box center [726, 48] width 1137 height 28
click at [89, 94] on span "Filter" at bounding box center [95, 90] width 22 height 14
type input "Value"
click at [135, 186] on button "Add Filter" at bounding box center [401, 191] width 642 height 18
click at [184, 198] on input "text" at bounding box center [173, 195] width 168 height 14
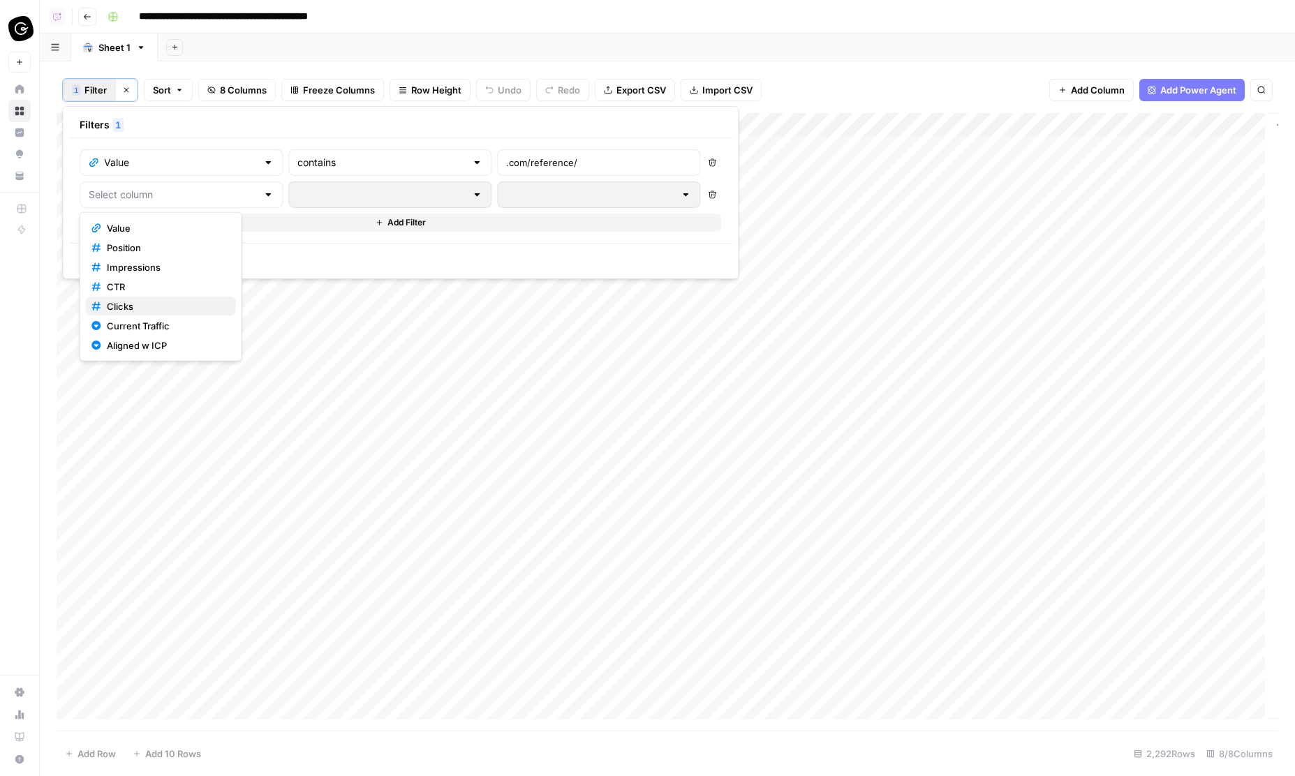
drag, startPoint x: 185, startPoint y: 311, endPoint x: 233, endPoint y: 279, distance: 57.3
click at [185, 311] on span "Clicks" at bounding box center [166, 307] width 118 height 14
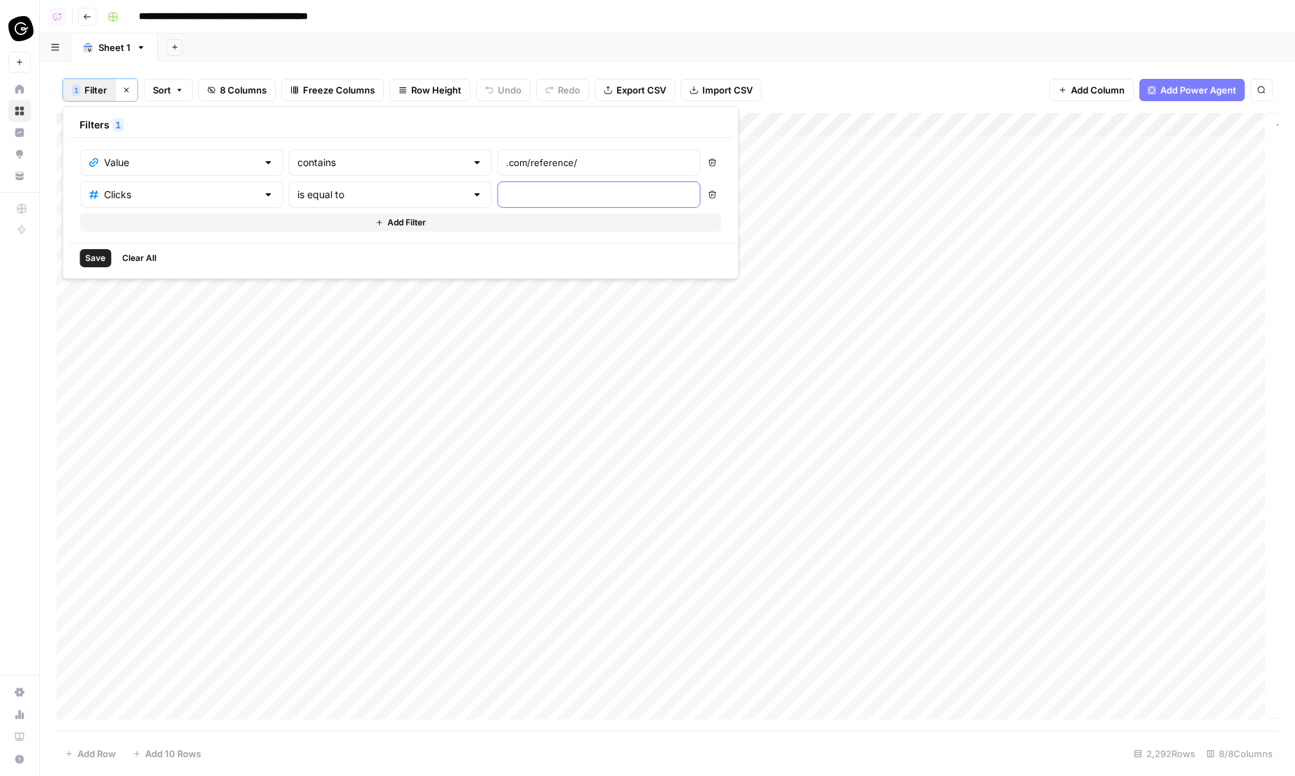
click at [506, 195] on input "number" at bounding box center [598, 195] width 185 height 14
type input "0"
click at [96, 254] on span "Save" at bounding box center [95, 258] width 20 height 13
click at [1068, 142] on div "Add Column" at bounding box center [668, 422] width 1222 height 619
click at [1063, 145] on div "Add Column" at bounding box center [668, 422] width 1222 height 619
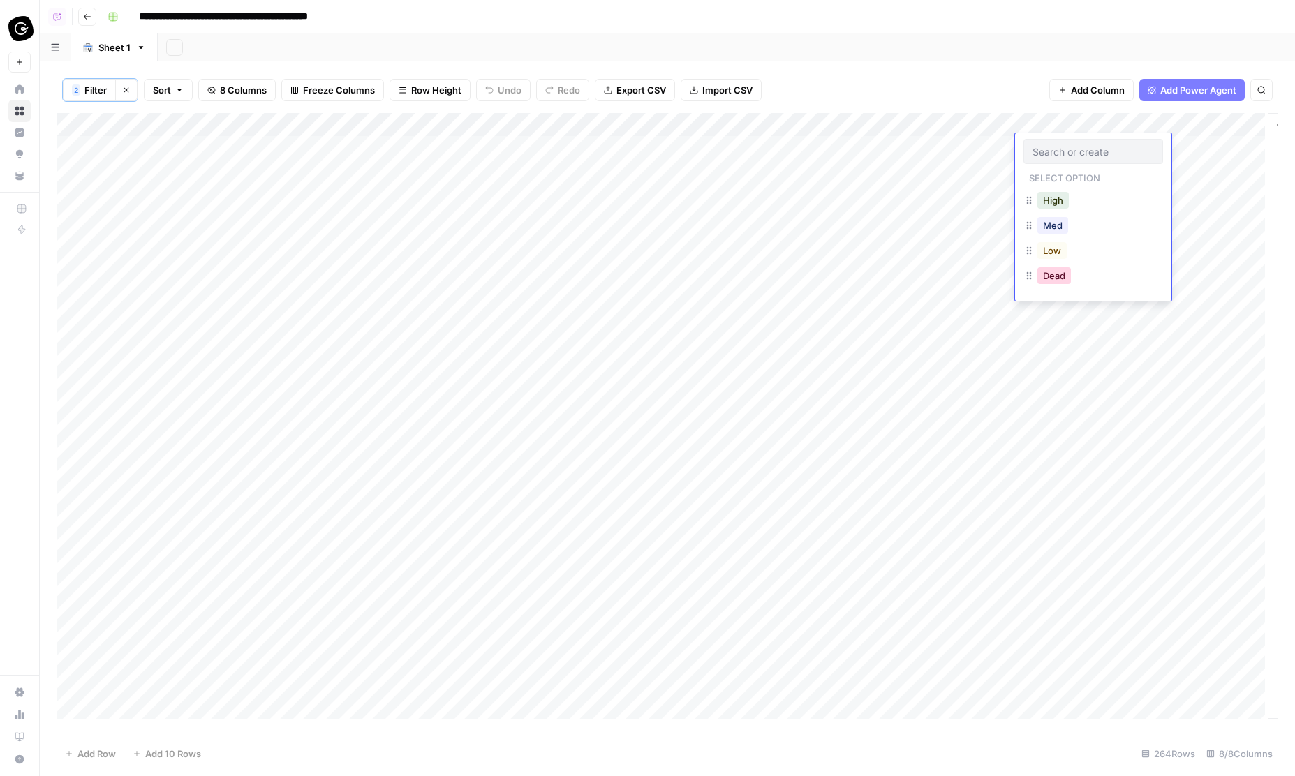
click at [1066, 271] on button "Dead" at bounding box center [1055, 275] width 34 height 17
drag, startPoint x: 1140, startPoint y: 157, endPoint x: 1114, endPoint y: 709, distance: 552.9
click at [1114, 709] on div "Add Column" at bounding box center [668, 422] width 1222 height 619
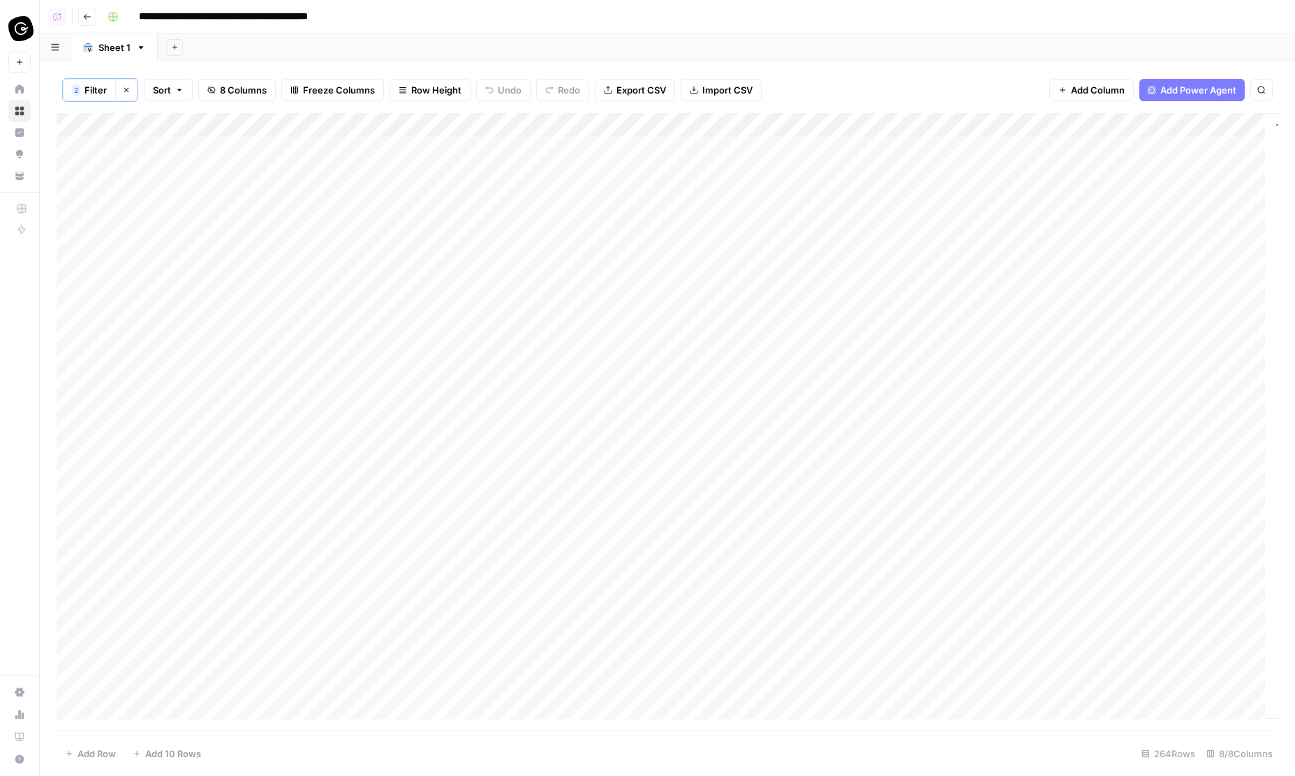
click at [72, 92] on div "2" at bounding box center [76, 89] width 8 height 11
click at [358, 193] on input "text" at bounding box center [381, 195] width 168 height 14
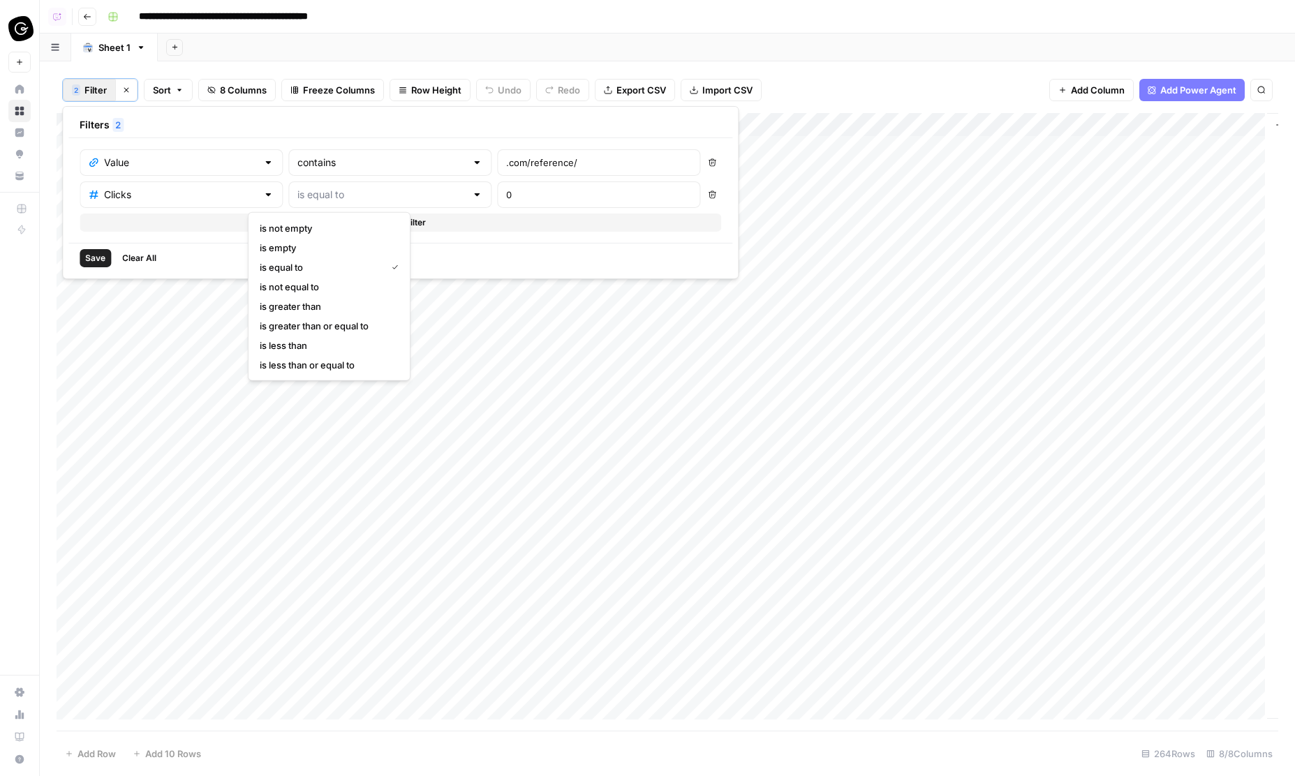
click at [709, 191] on icon "button" at bounding box center [713, 195] width 8 height 8
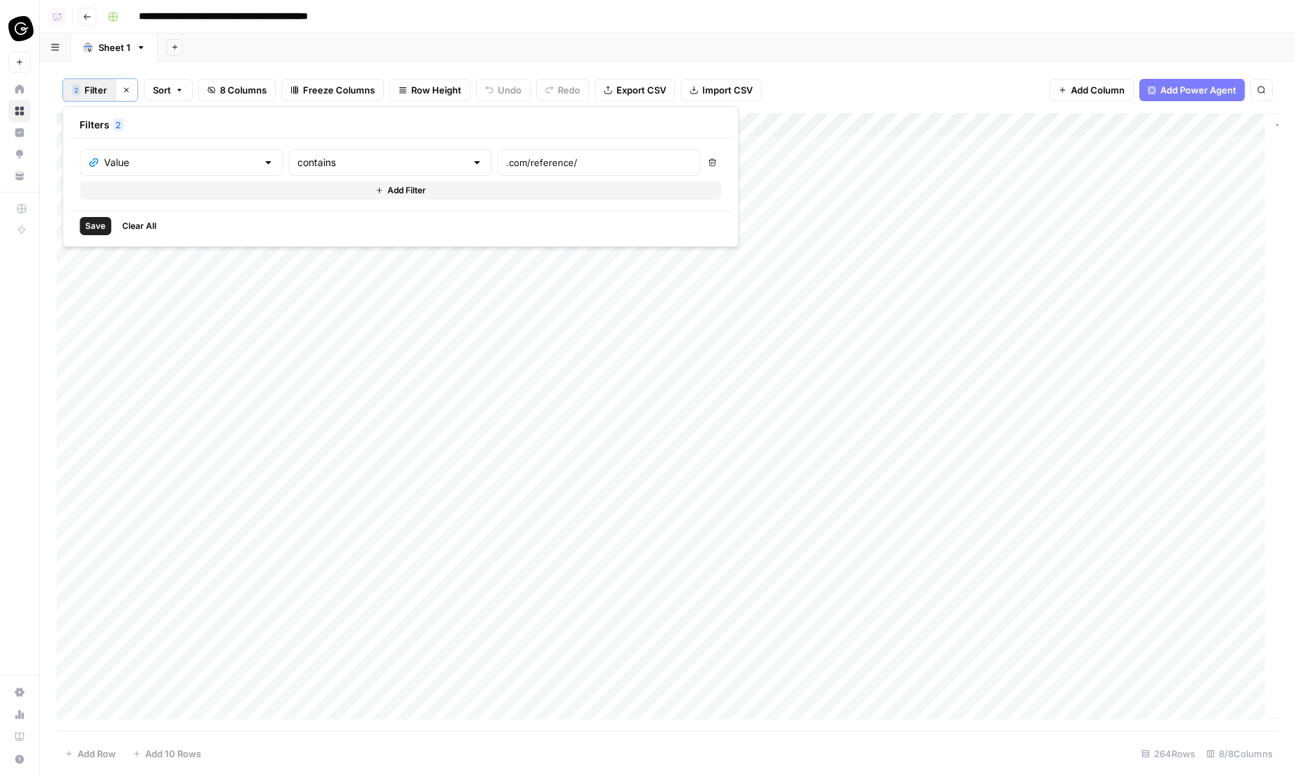
click at [98, 222] on span "Save" at bounding box center [95, 226] width 20 height 13
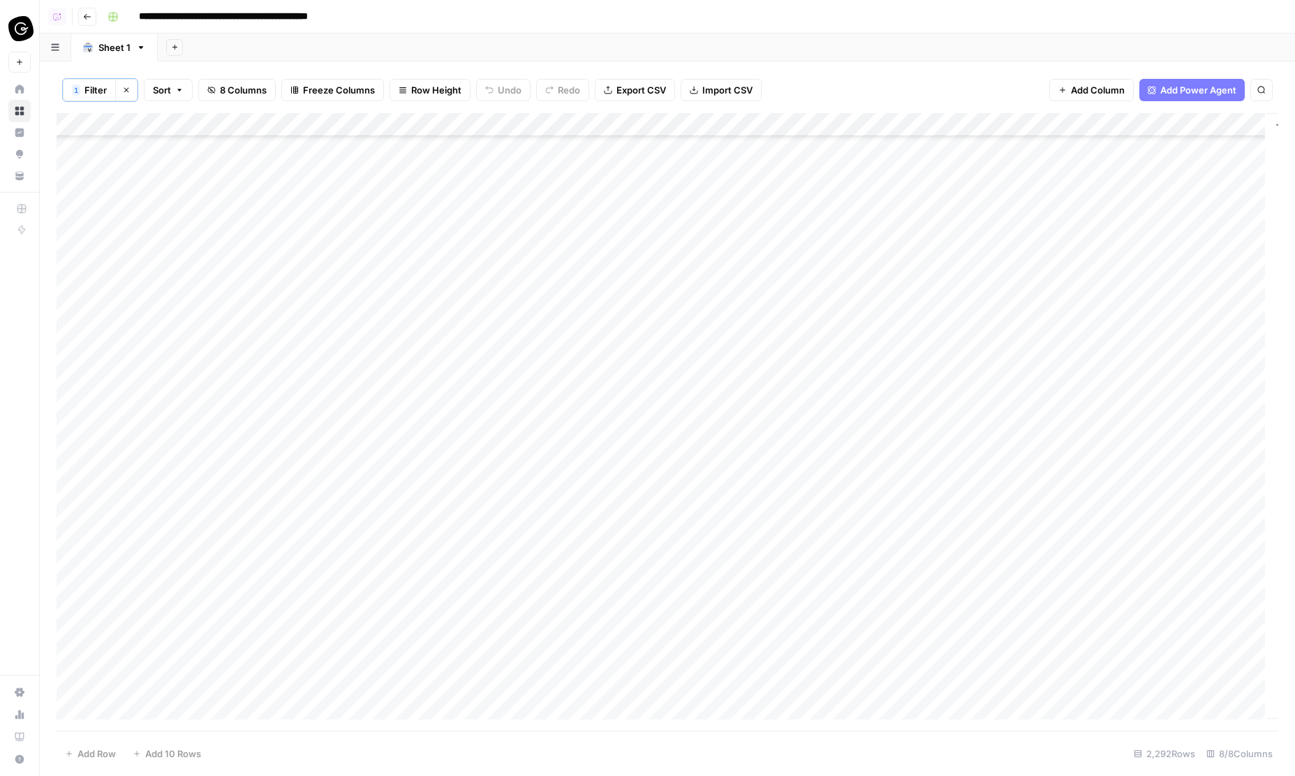
scroll to position [1812, 1]
click at [1031, 409] on div "Add Column" at bounding box center [668, 422] width 1222 height 619
click at [1081, 408] on div "Add Column" at bounding box center [668, 422] width 1222 height 619
click at [1068, 508] on div "Low" at bounding box center [1093, 505] width 140 height 25
click at [1056, 506] on button "Low" at bounding box center [1051, 504] width 29 height 17
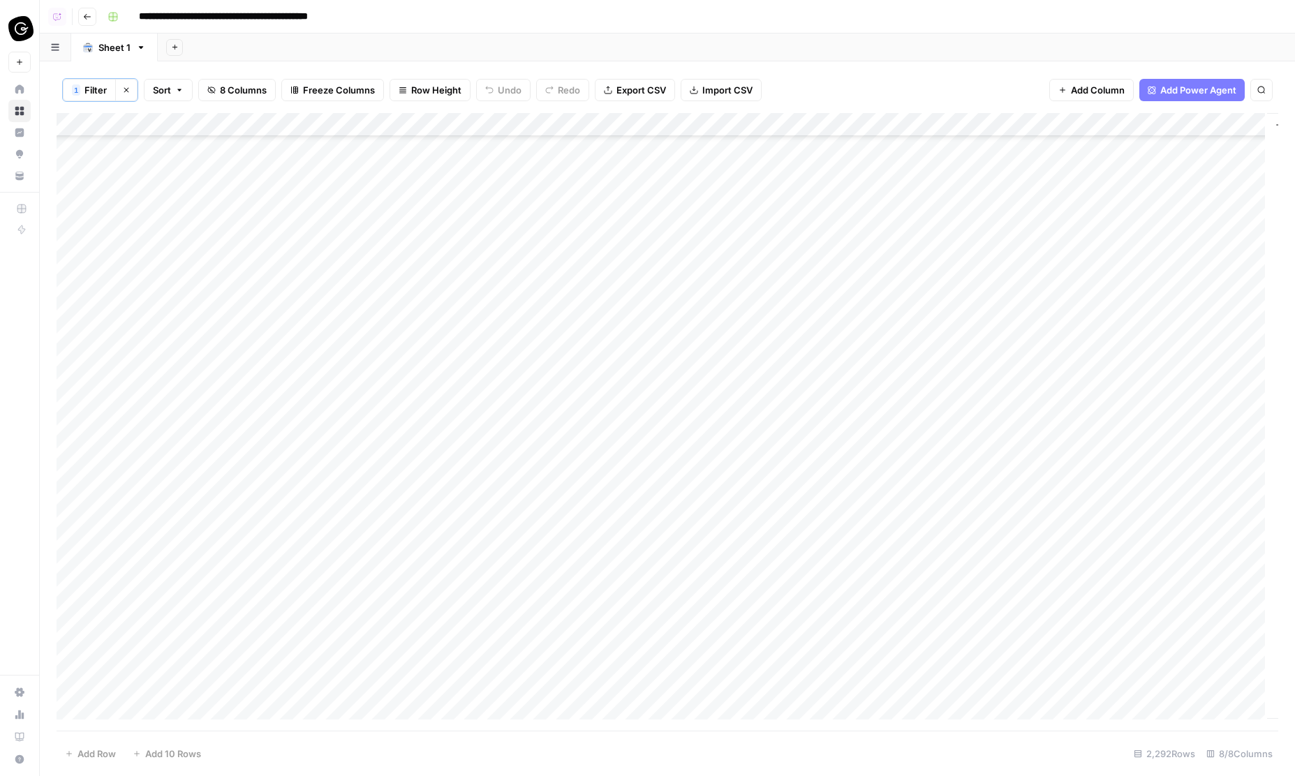
scroll to position [1283, 1]
drag, startPoint x: 1140, startPoint y: 554, endPoint x: 1045, endPoint y: 460, distance: 133.3
click at [1045, 460] on div "Add Column" at bounding box center [668, 422] width 1222 height 619
click at [1047, 458] on div "Add Column" at bounding box center [668, 422] width 1222 height 619
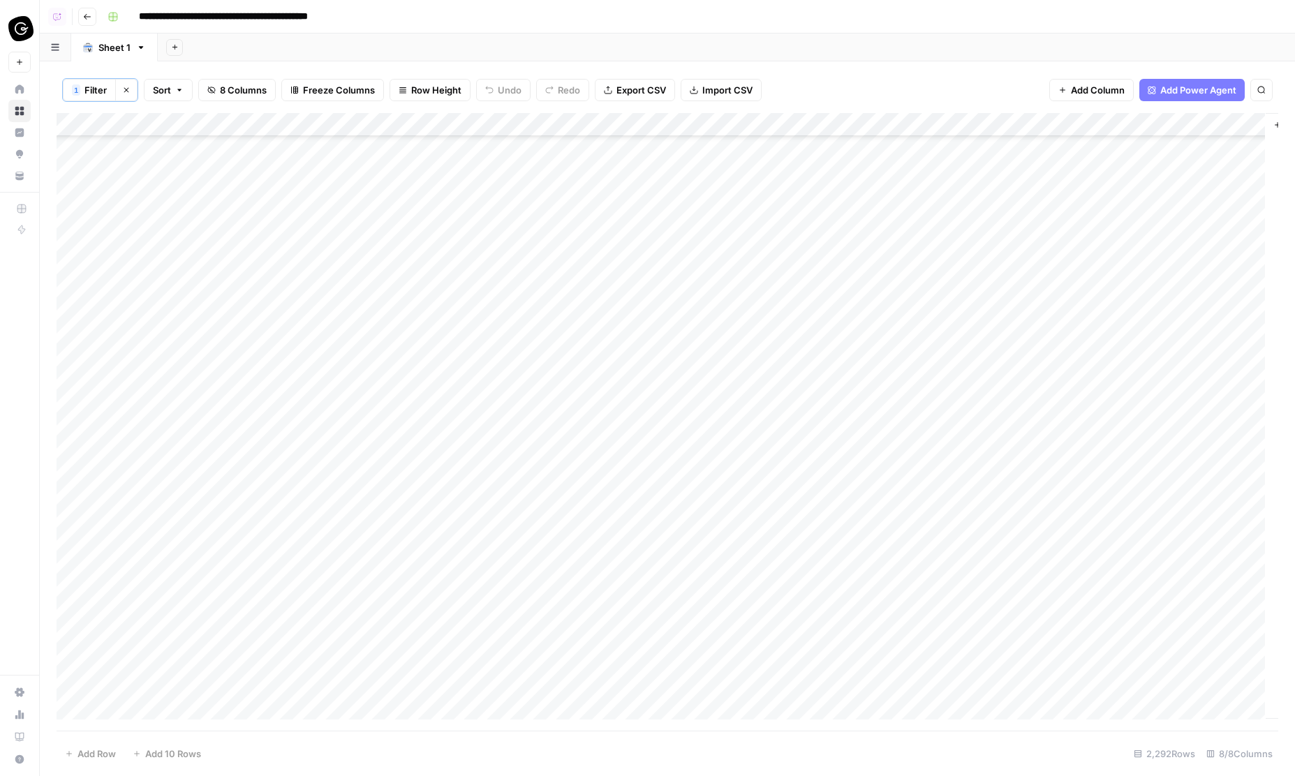
scroll to position [1304, 2]
click at [1063, 583] on div "Add Column" at bounding box center [668, 422] width 1222 height 619
click at [1070, 579] on div "Add Column" at bounding box center [668, 422] width 1222 height 619
click at [1067, 546] on div "Add Column" at bounding box center [668, 422] width 1222 height 619
click at [1066, 553] on div "Add Column" at bounding box center [668, 422] width 1222 height 619
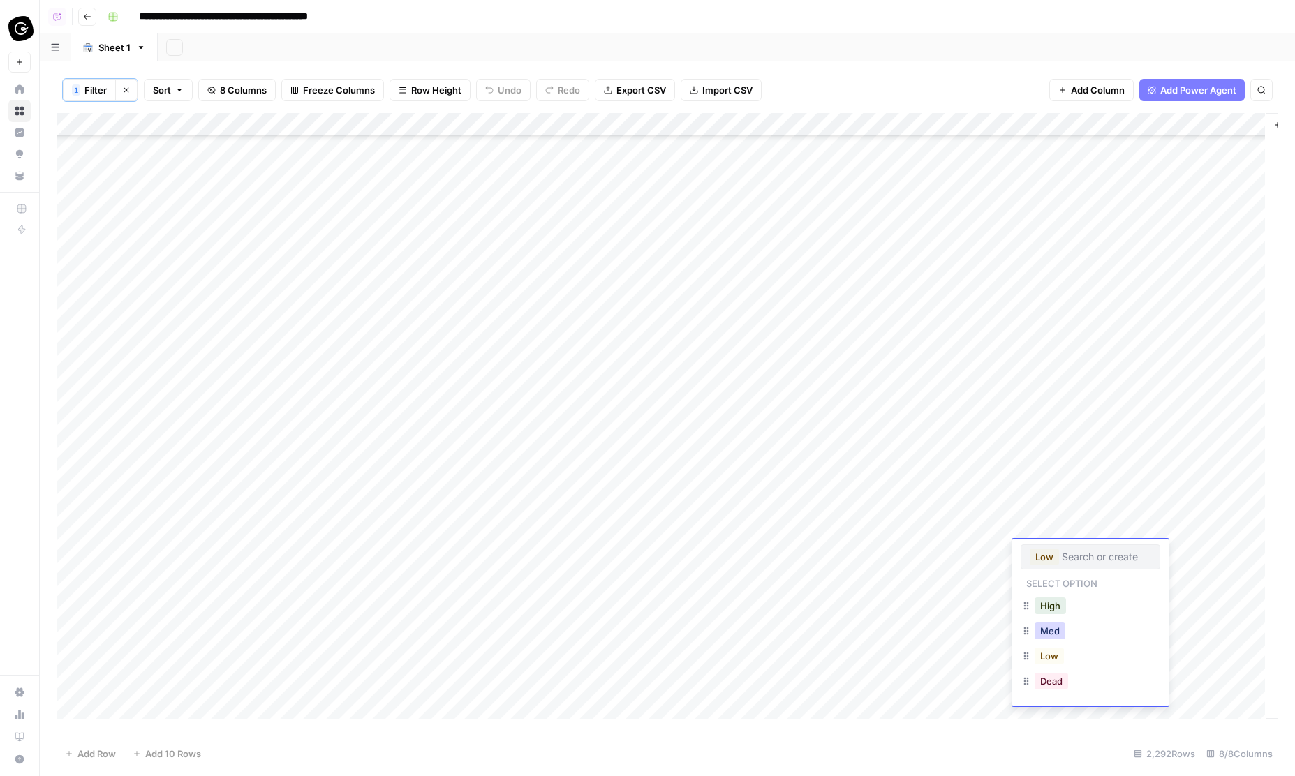
click at [1053, 635] on button "Med" at bounding box center [1050, 631] width 31 height 17
drag, startPoint x: 1140, startPoint y: 562, endPoint x: 1129, endPoint y: 449, distance: 113.6
click at [1129, 441] on div "Add Column" at bounding box center [668, 422] width 1222 height 619
click at [1077, 422] on div "Add Column" at bounding box center [668, 422] width 1222 height 619
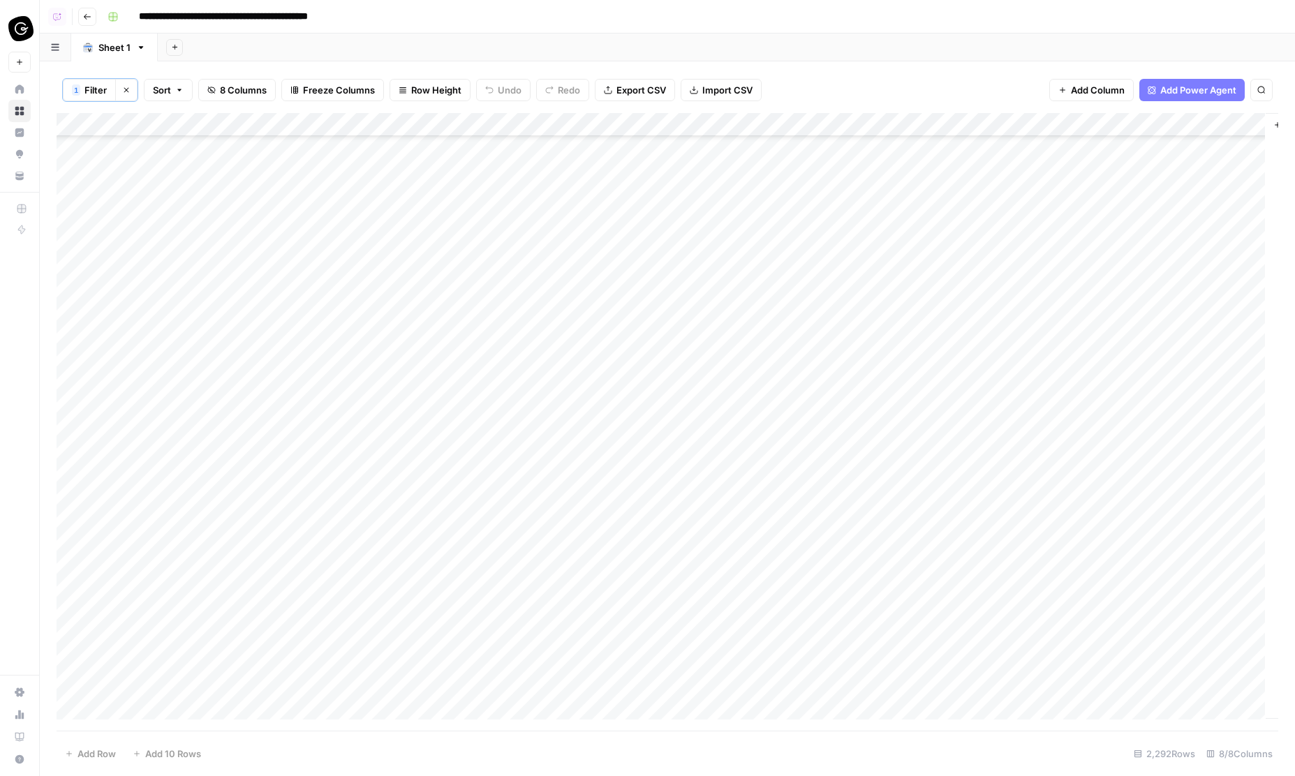
scroll to position [13155, 2]
drag, startPoint x: 1138, startPoint y: 429, endPoint x: 1103, endPoint y: 689, distance: 262.8
click at [1103, 689] on div "Add Column" at bounding box center [668, 422] width 1222 height 619
click at [1135, 323] on div "Add Column" at bounding box center [668, 422] width 1222 height 619
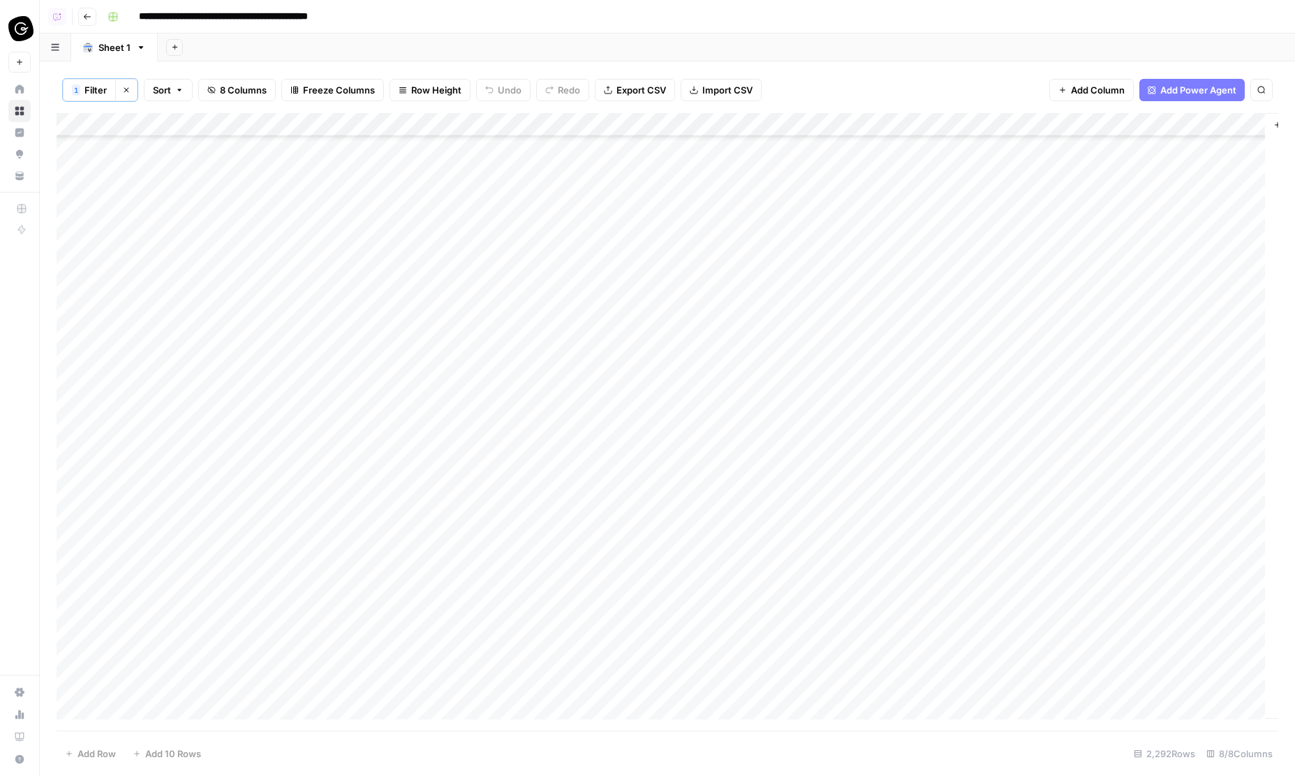
scroll to position [23232, 2]
drag, startPoint x: 1137, startPoint y: 327, endPoint x: 1100, endPoint y: 682, distance: 357.3
click at [1100, 682] on div "Add Column" at bounding box center [668, 422] width 1222 height 619
drag, startPoint x: 1139, startPoint y: 492, endPoint x: 1100, endPoint y: 695, distance: 207.5
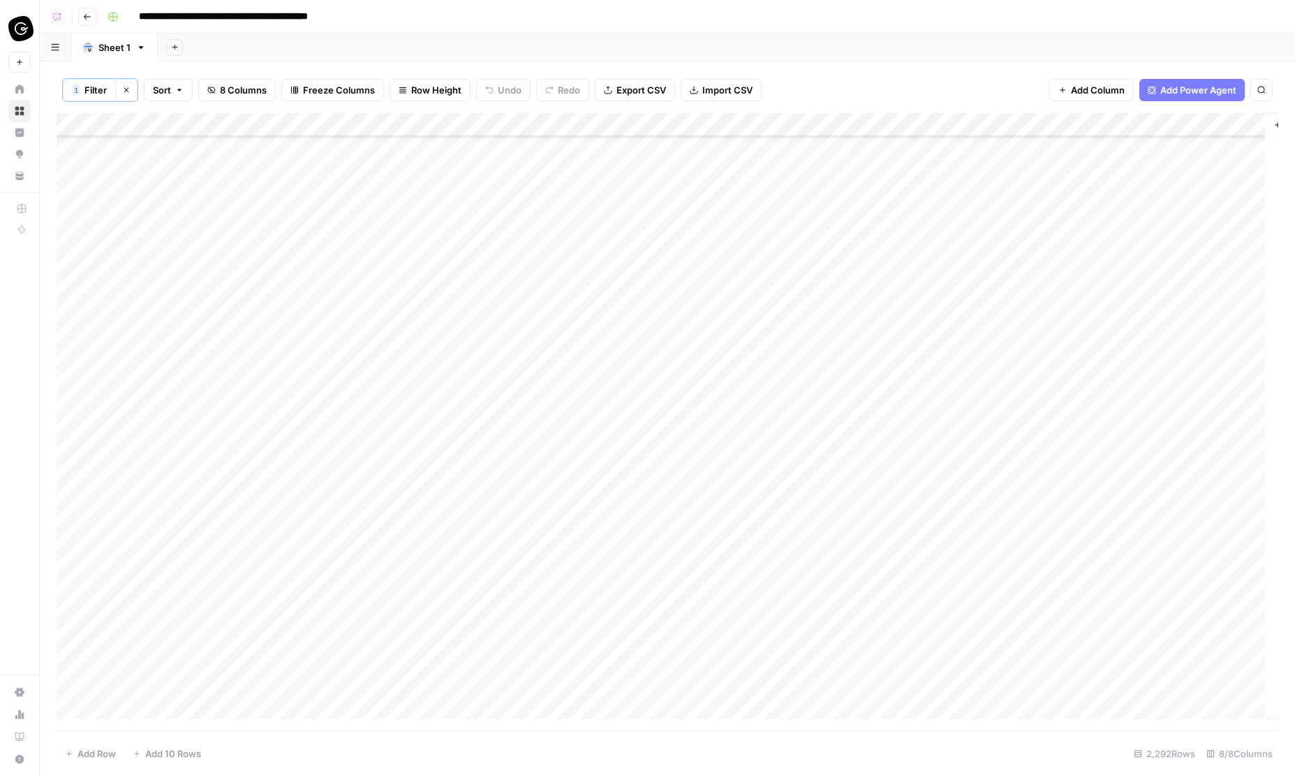
click at [1100, 695] on div "Add Column" at bounding box center [668, 422] width 1222 height 619
click at [1086, 559] on div "Add Column" at bounding box center [668, 422] width 1222 height 619
